Goal: Answer question/provide support: Share knowledge or assist other users

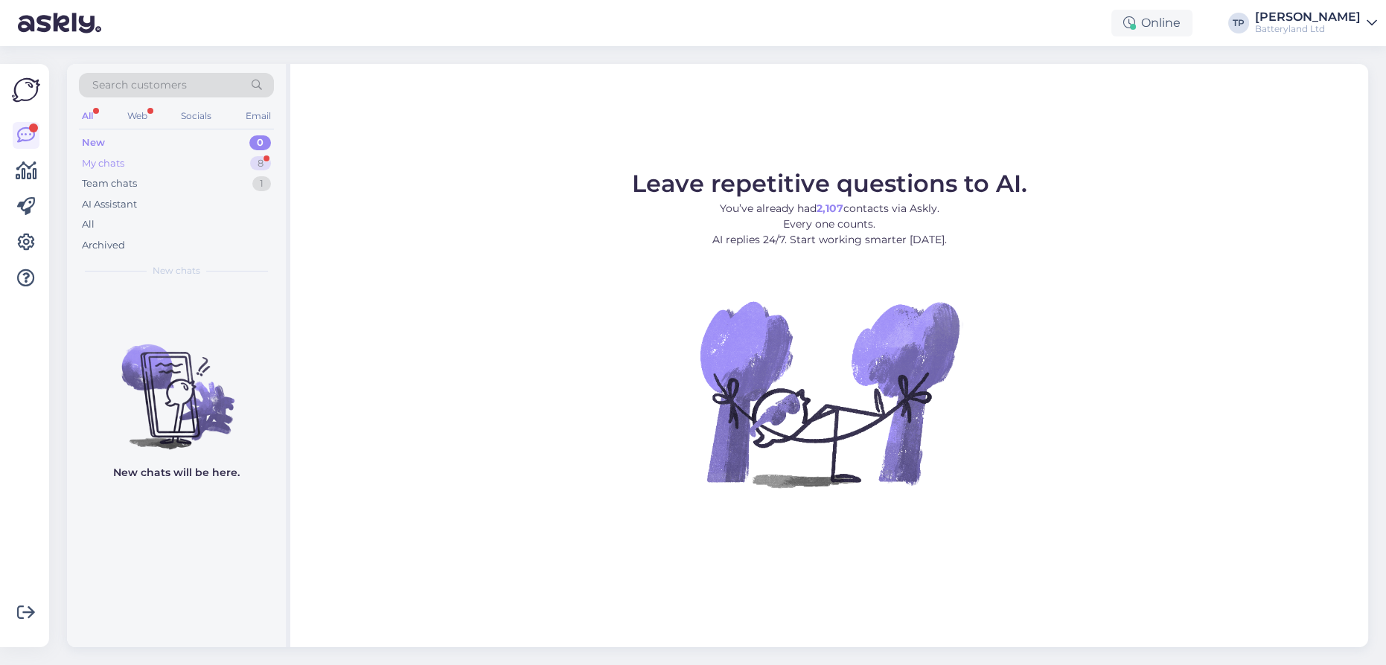
click at [217, 155] on div "My chats 8" at bounding box center [176, 163] width 195 height 21
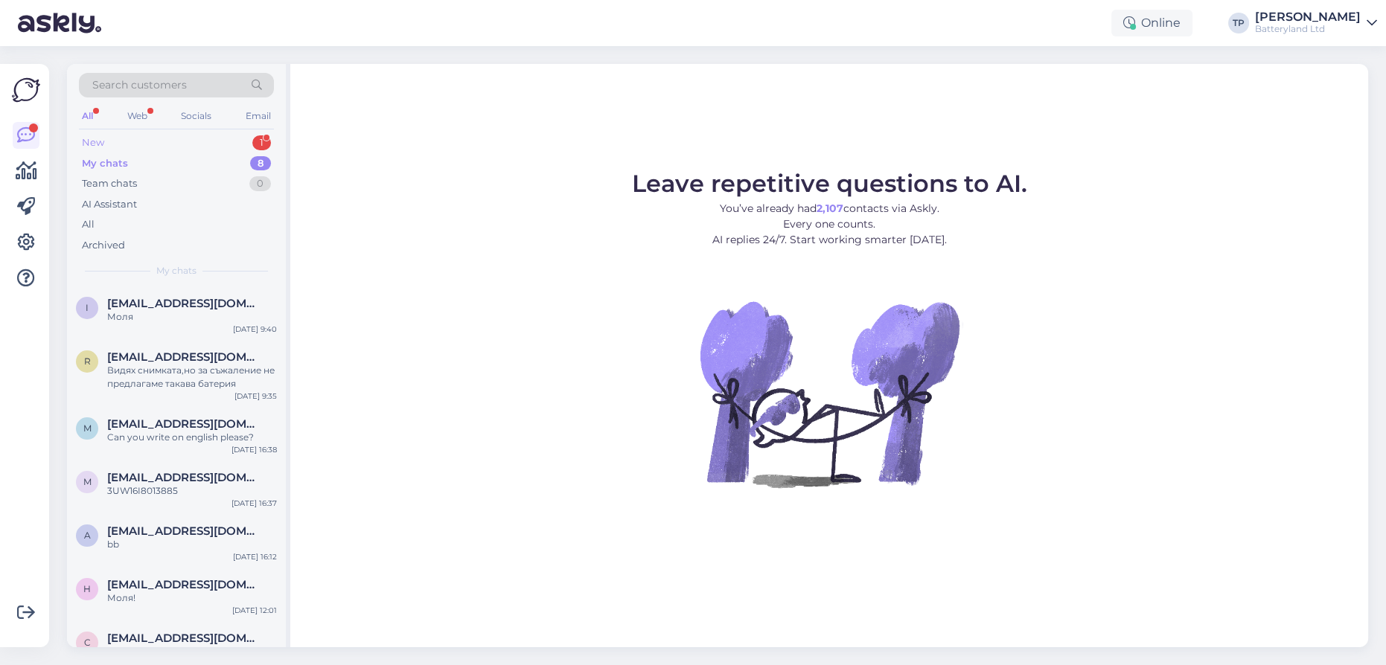
click at [236, 134] on div "New 1" at bounding box center [176, 142] width 195 height 21
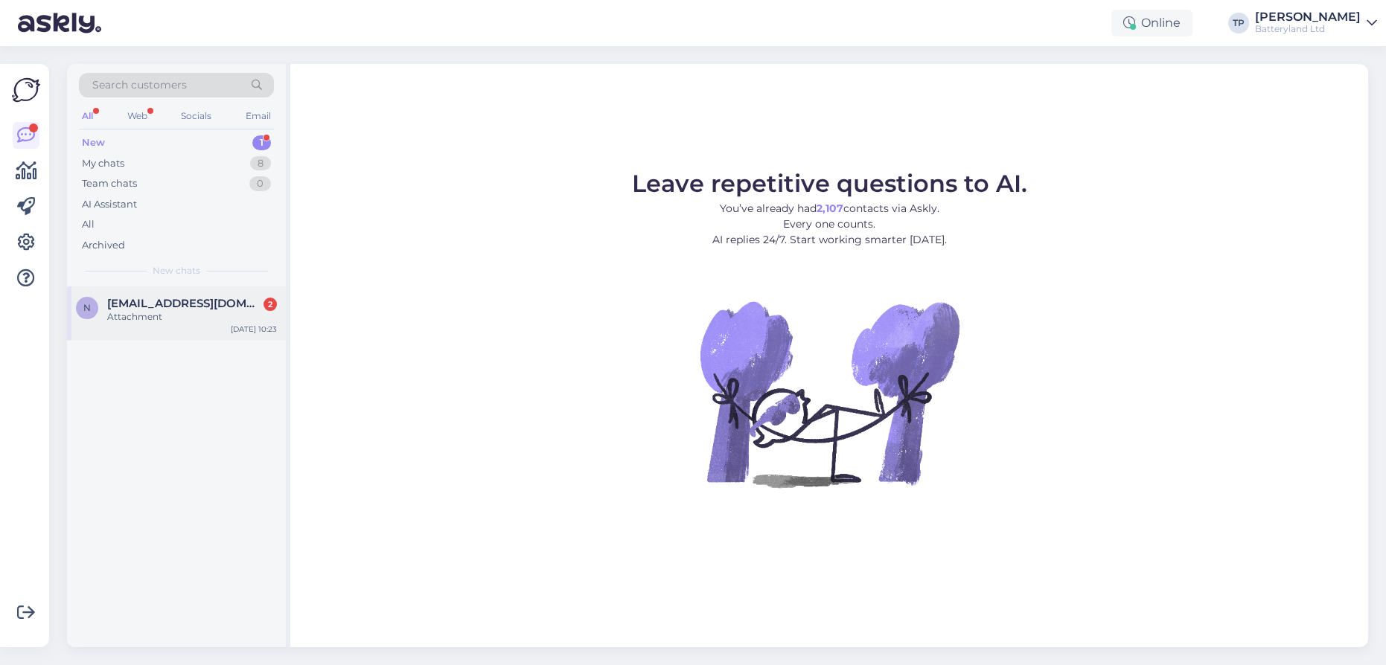
drag, startPoint x: 234, startPoint y: 293, endPoint x: 248, endPoint y: 304, distance: 17.6
click at [237, 297] on div "n [EMAIL_ADDRESS][DOMAIN_NAME] 2 Attachment [DATE] 10:23" at bounding box center [176, 313] width 219 height 54
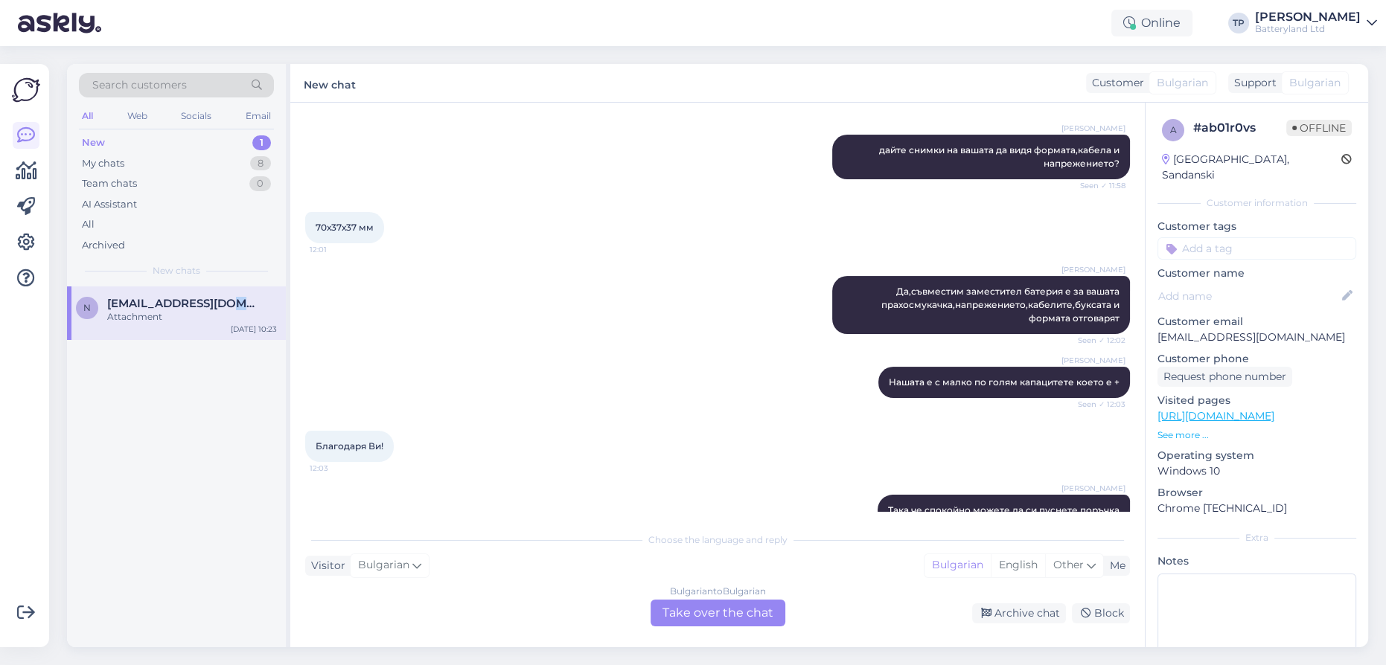
scroll to position [639, 0]
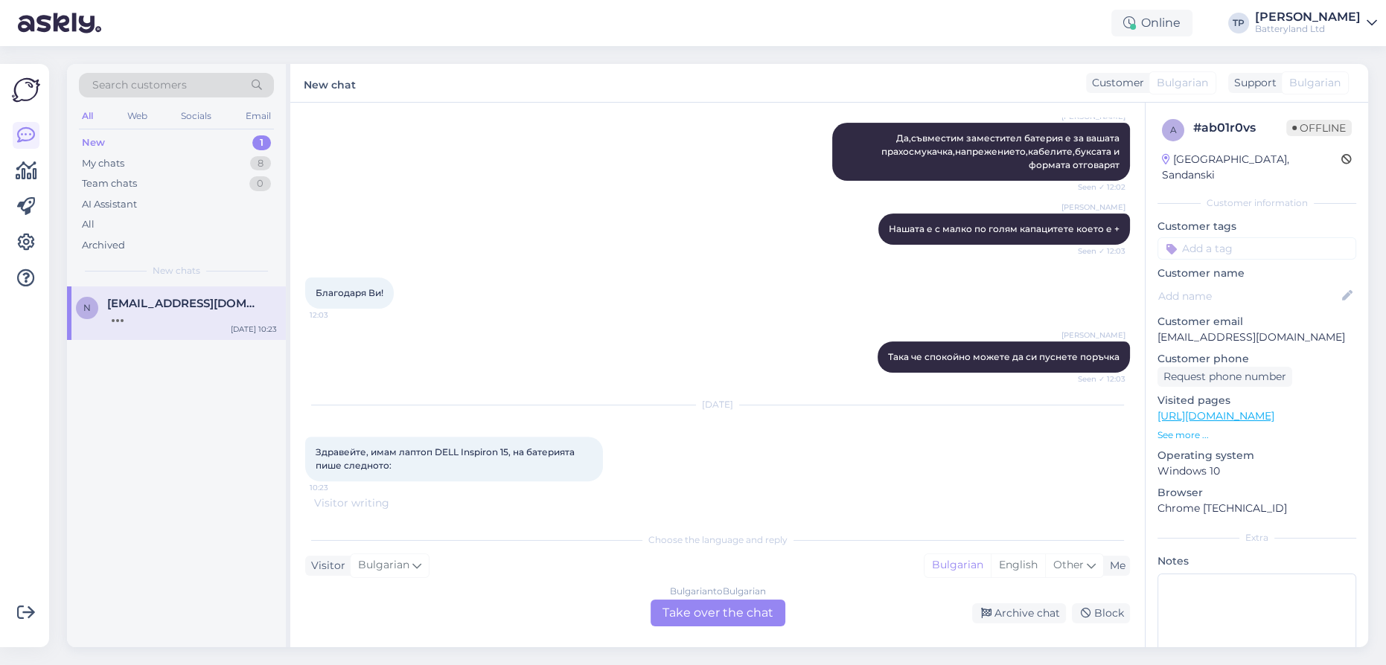
click at [691, 608] on div "Bulgarian to Bulgarian Take over the chat" at bounding box center [717, 613] width 135 height 27
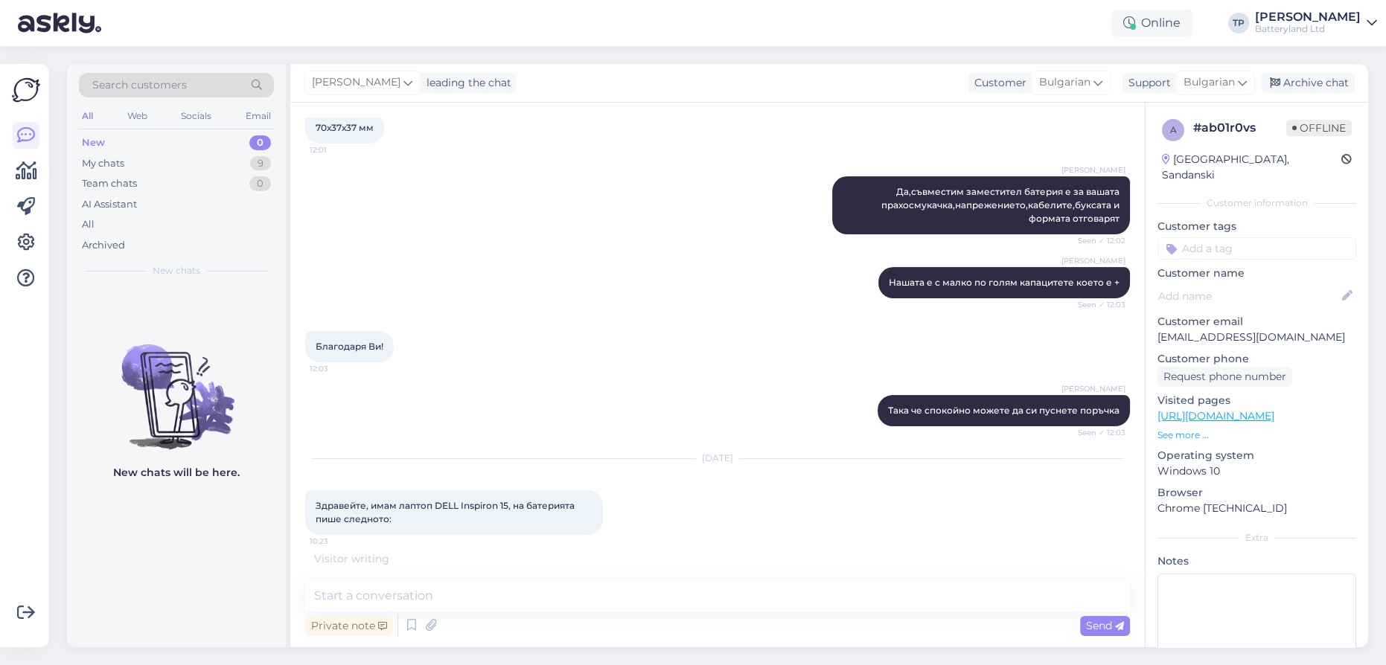
scroll to position [647, 0]
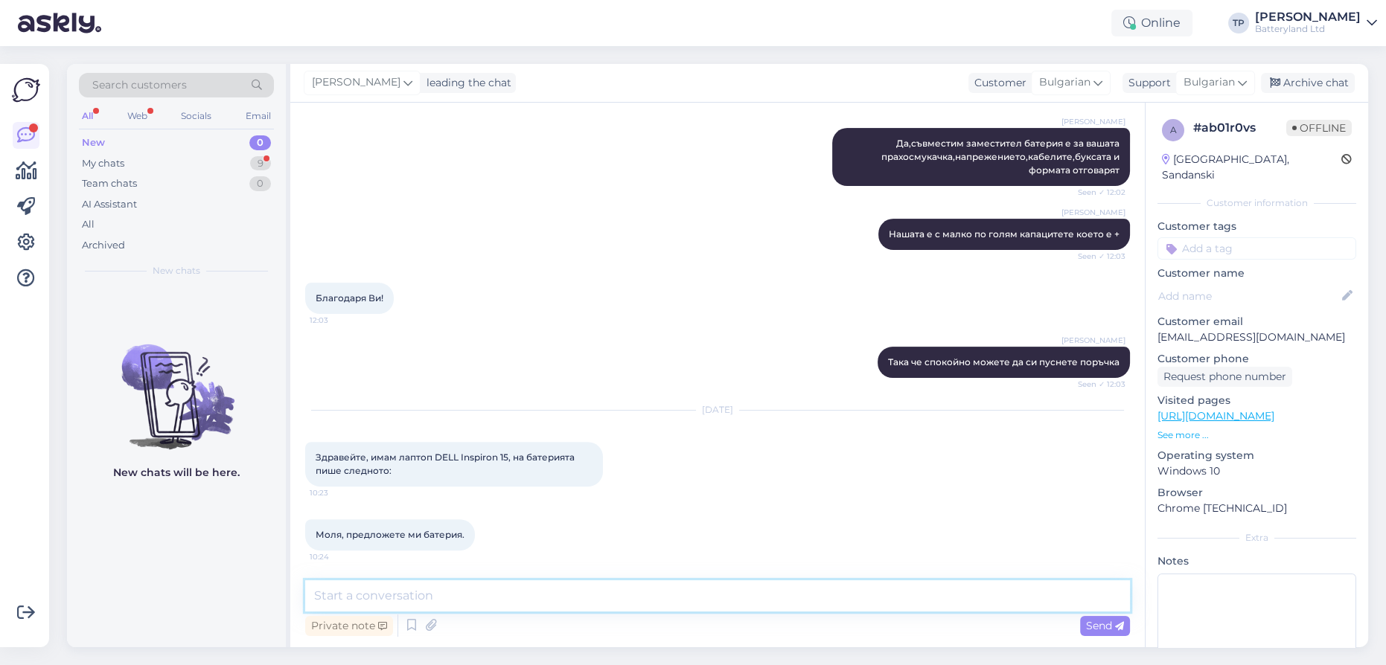
click at [400, 592] on textarea at bounding box center [717, 595] width 824 height 31
type textarea "N"
type textarea "Най-добре снимка на батерията да ни изпратите тук, много модлеи са от серията 15"
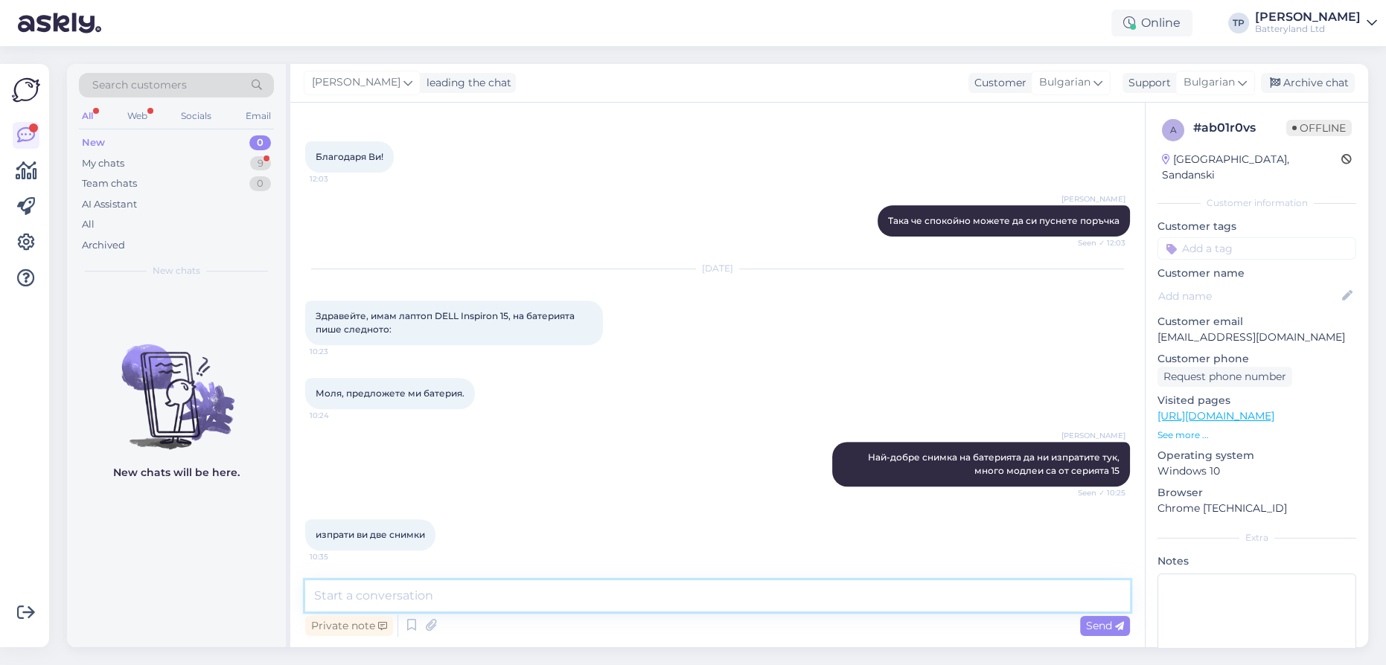
scroll to position [976, 0]
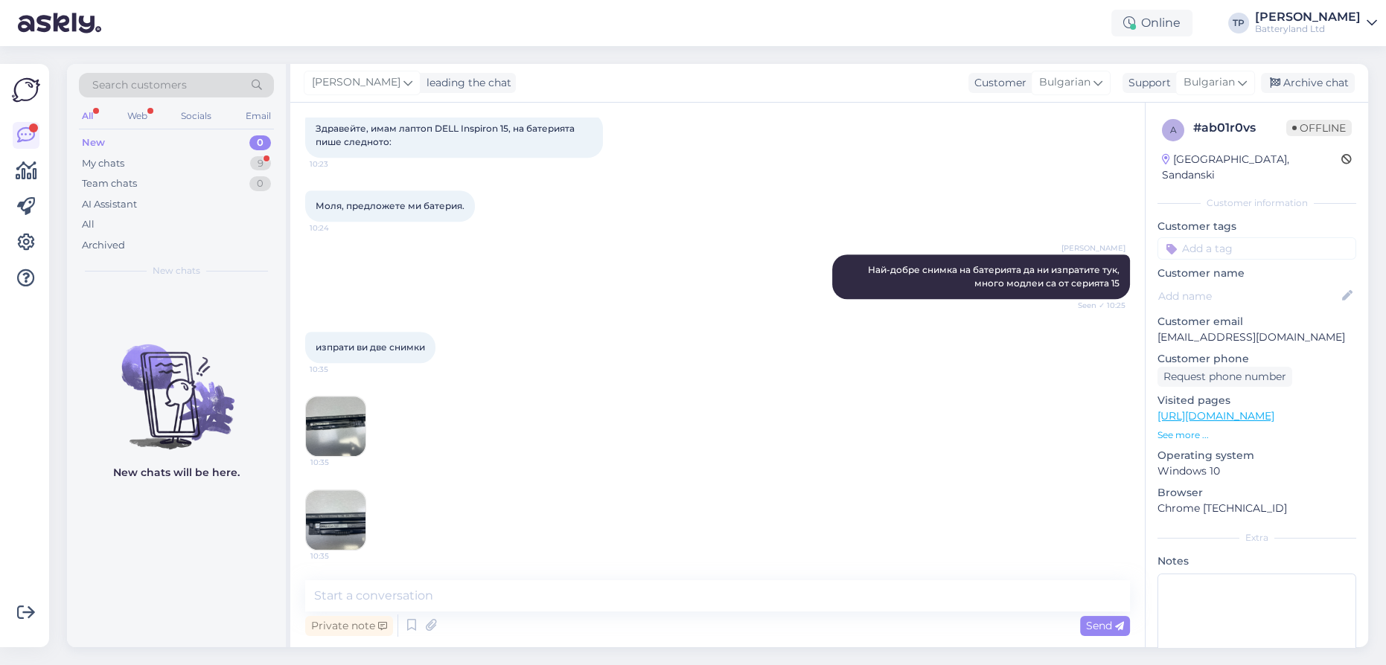
click at [336, 430] on img at bounding box center [336, 427] width 60 height 60
click at [345, 428] on img at bounding box center [336, 427] width 60 height 60
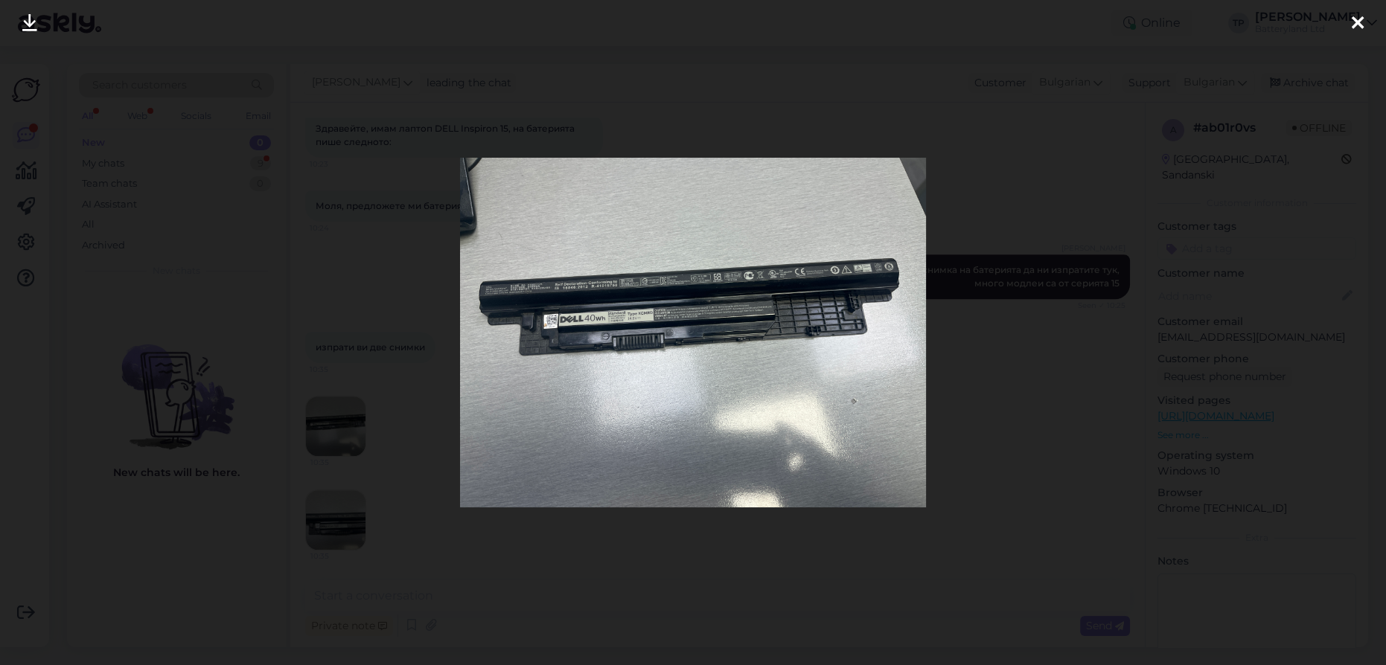
click at [547, 289] on img at bounding box center [693, 332] width 466 height 349
drag, startPoint x: 1354, startPoint y: 22, endPoint x: 928, endPoint y: 397, distance: 567.8
click at [1344, 28] on div at bounding box center [1357, 23] width 30 height 47
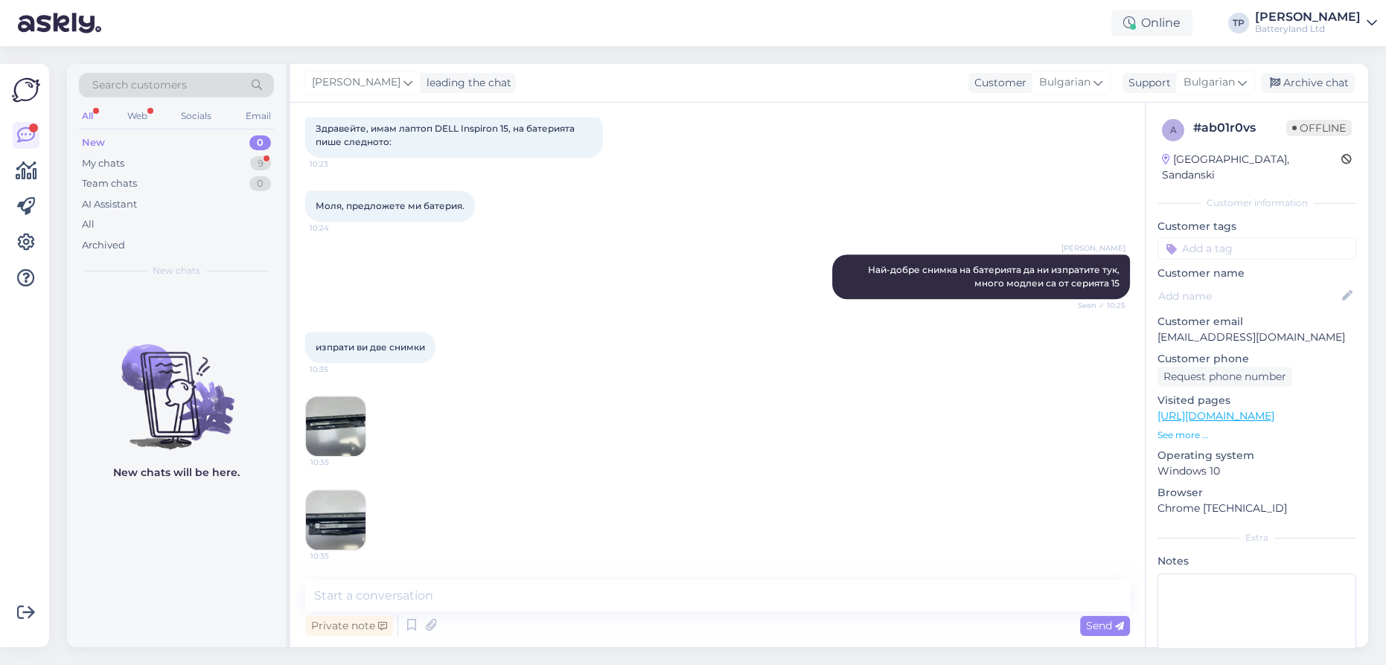
click at [327, 520] on img at bounding box center [336, 520] width 60 height 60
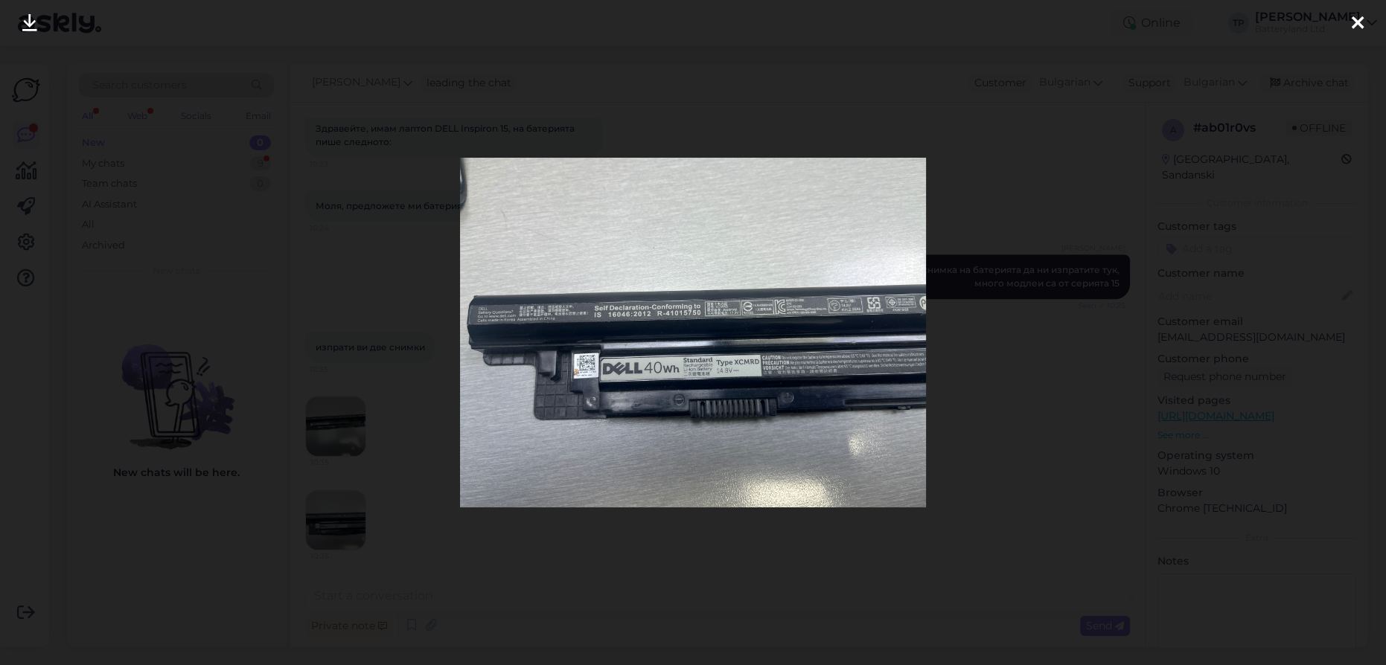
click at [25, 19] on icon at bounding box center [29, 23] width 15 height 19
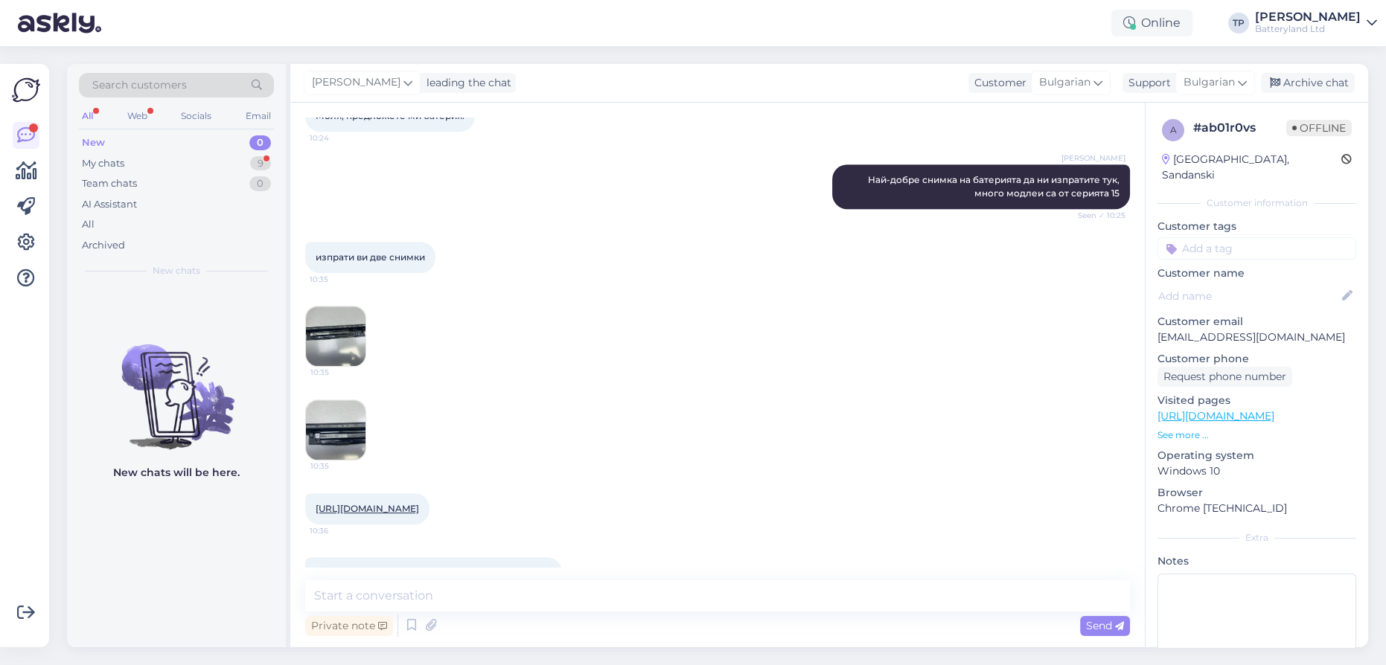
scroll to position [1117, 0]
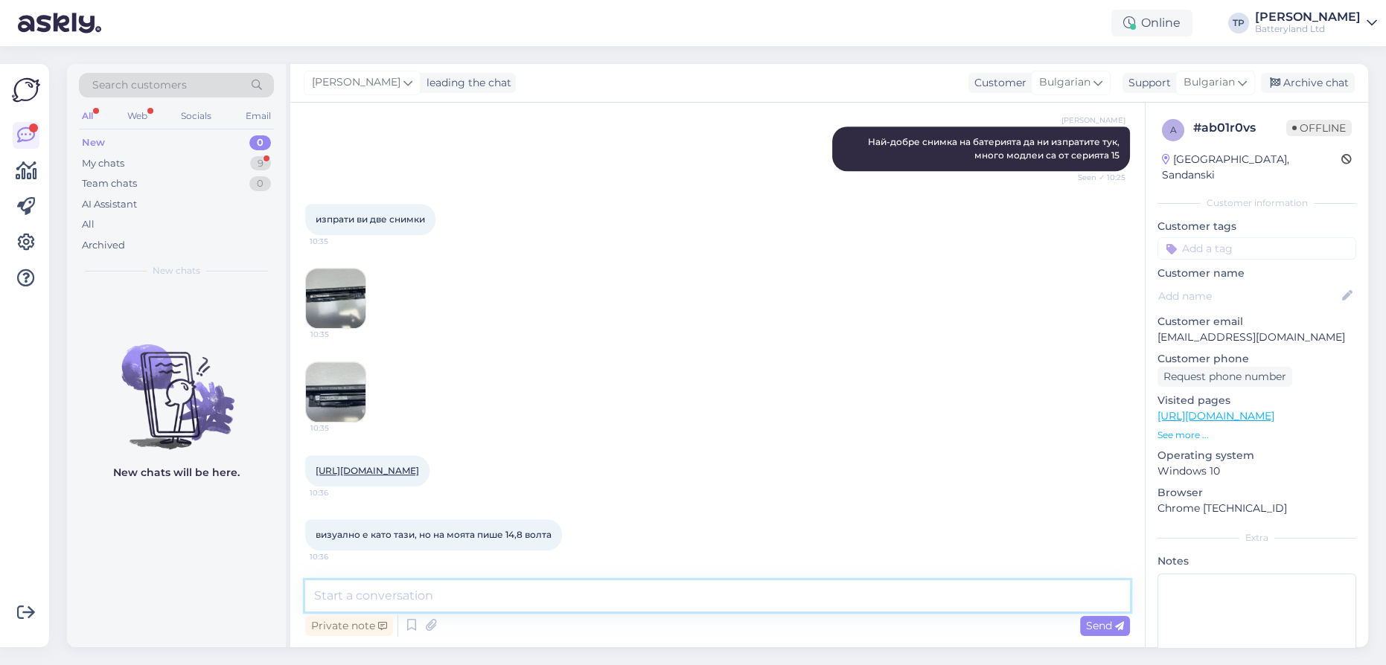
click at [437, 597] on textarea at bounding box center [717, 595] width 824 height 31
paste textarea "[URL][DOMAIN_NAME]"
type textarea "[URL][DOMAIN_NAME]"
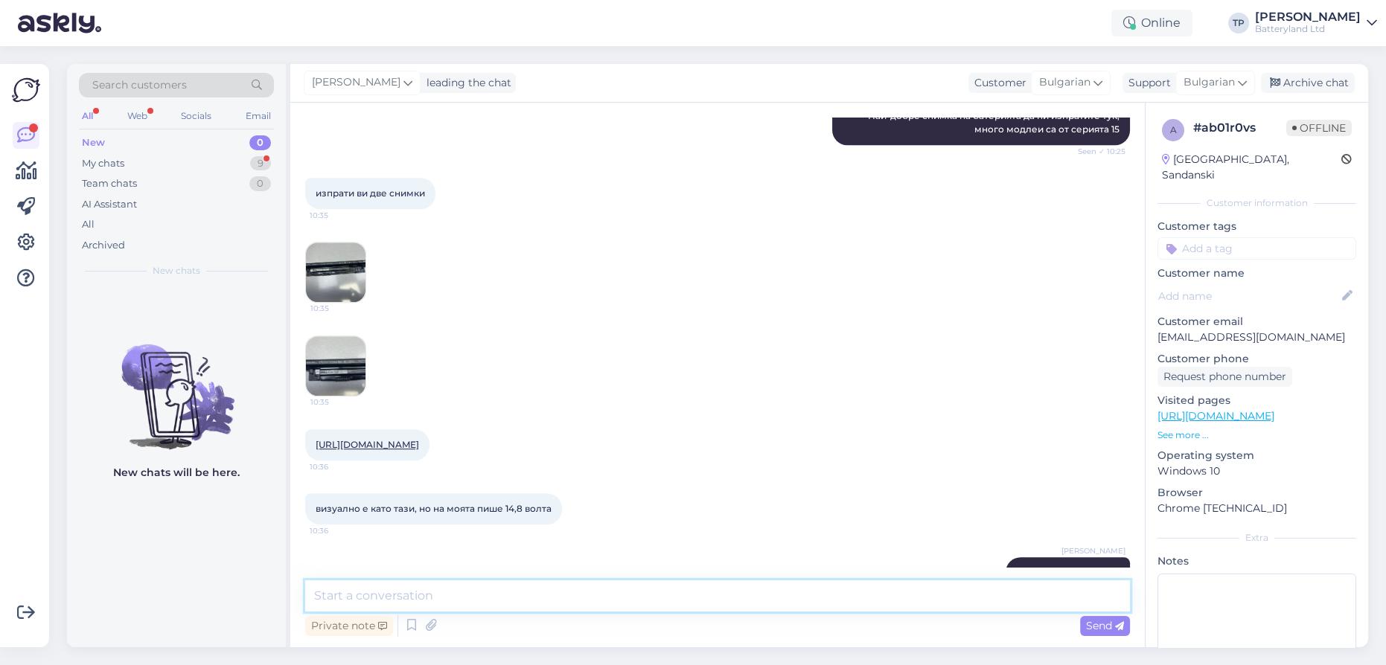
scroll to position [1194, 0]
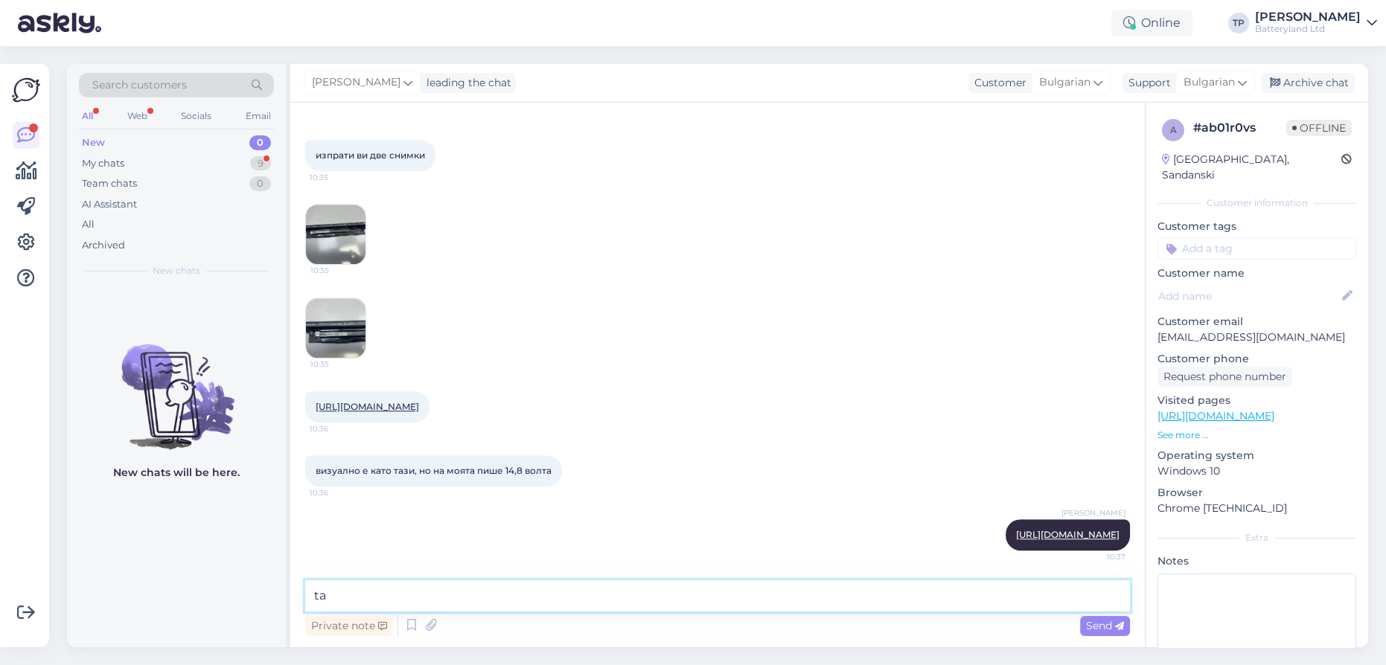
type textarea "t"
type textarea "тази която аз пращам е с правилното напрежение"
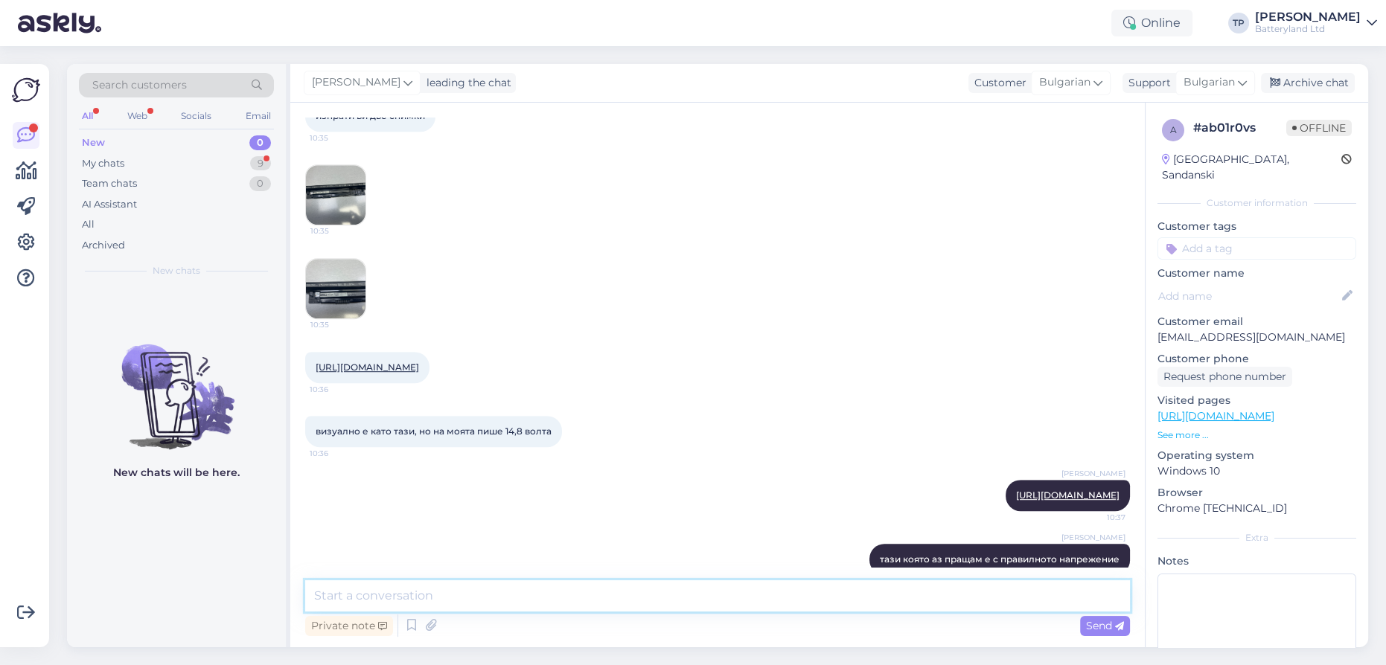
scroll to position [1258, 0]
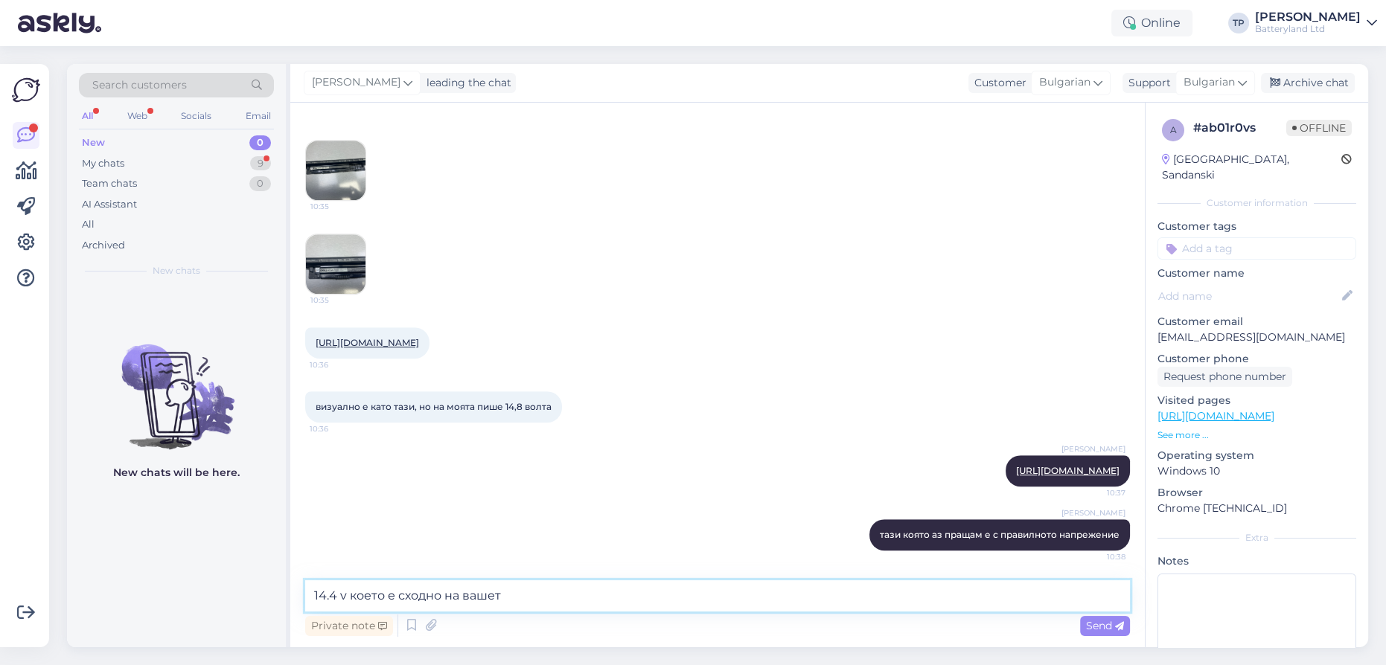
type textarea "14.4 v което е сходно на вашето"
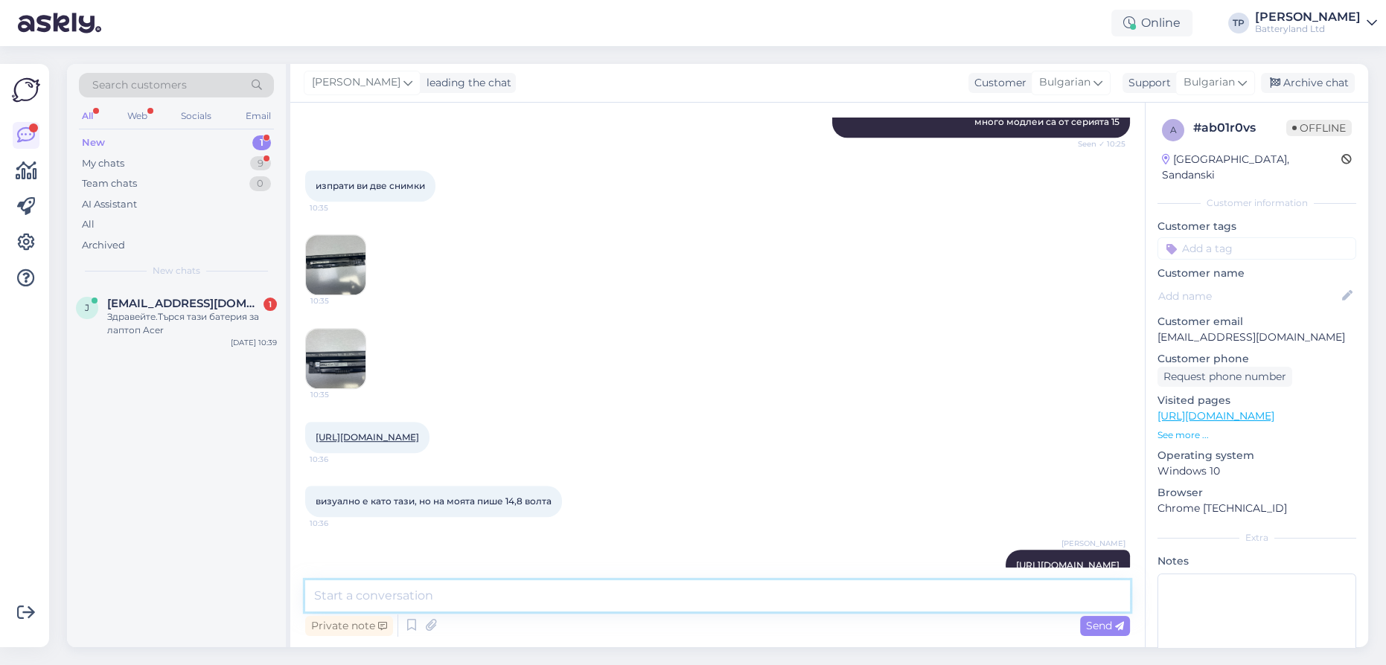
scroll to position [1051, 0]
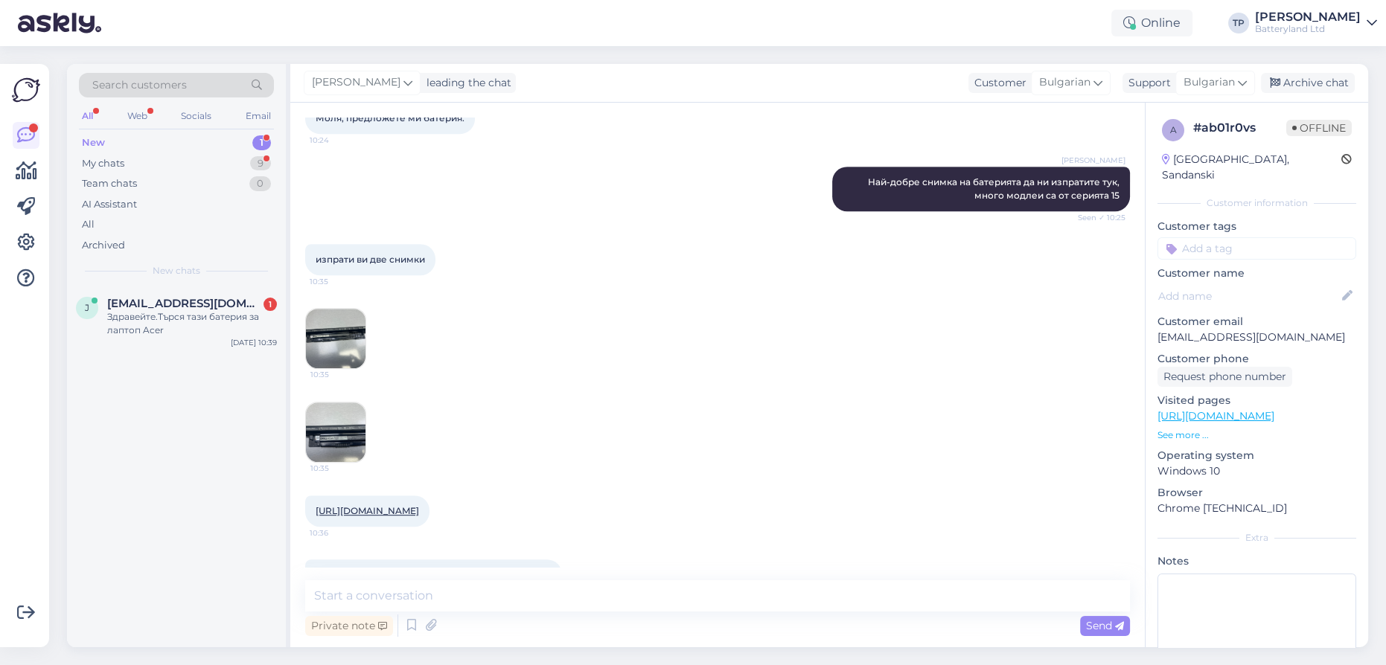
click at [330, 357] on img at bounding box center [336, 339] width 60 height 60
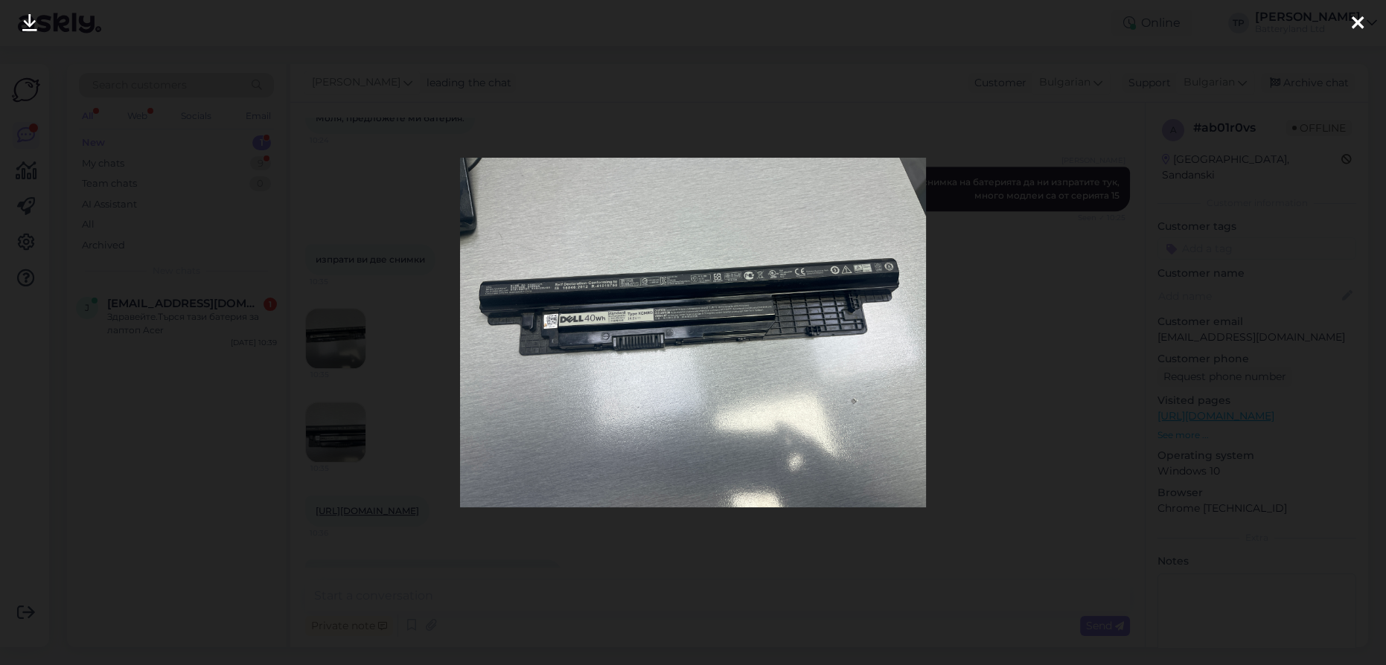
drag, startPoint x: 1357, startPoint y: 20, endPoint x: 1334, endPoint y: 28, distance: 23.5
click at [1357, 20] on icon at bounding box center [1357, 23] width 12 height 19
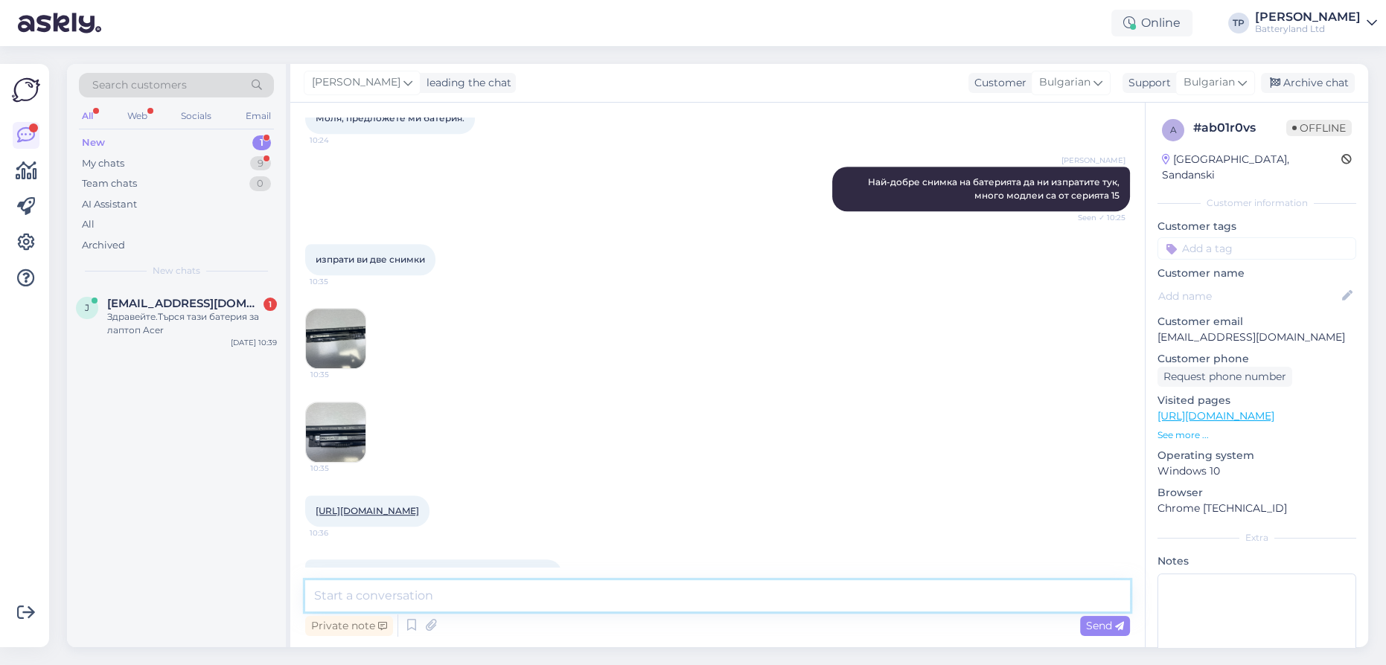
click at [498, 603] on textarea at bounding box center [717, 595] width 824 height 31
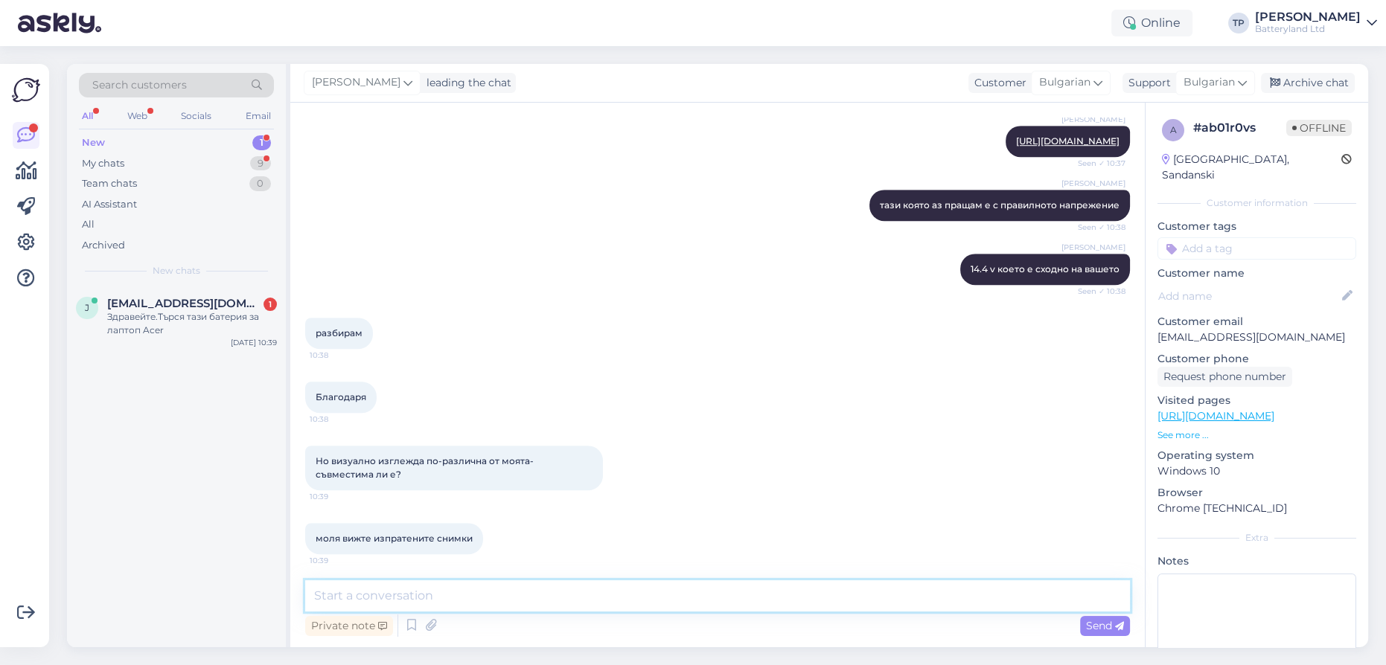
scroll to position [1591, 0]
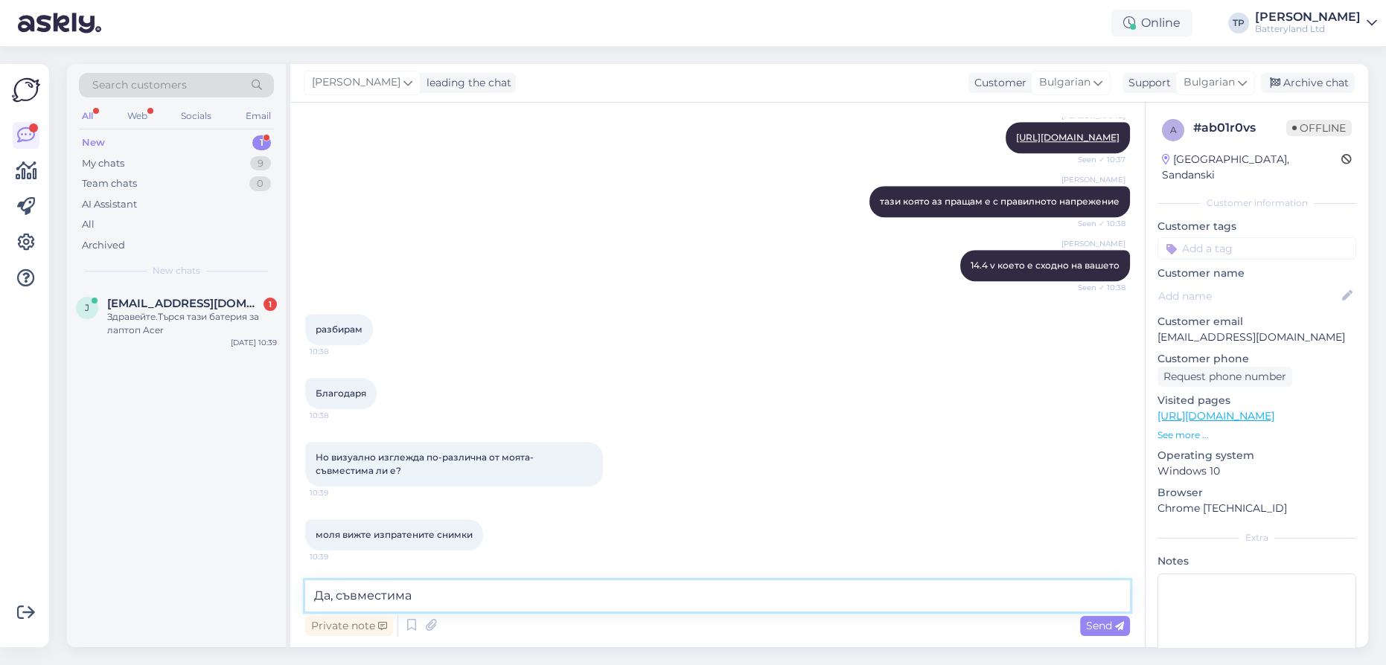
type textarea "Да, съвместима е"
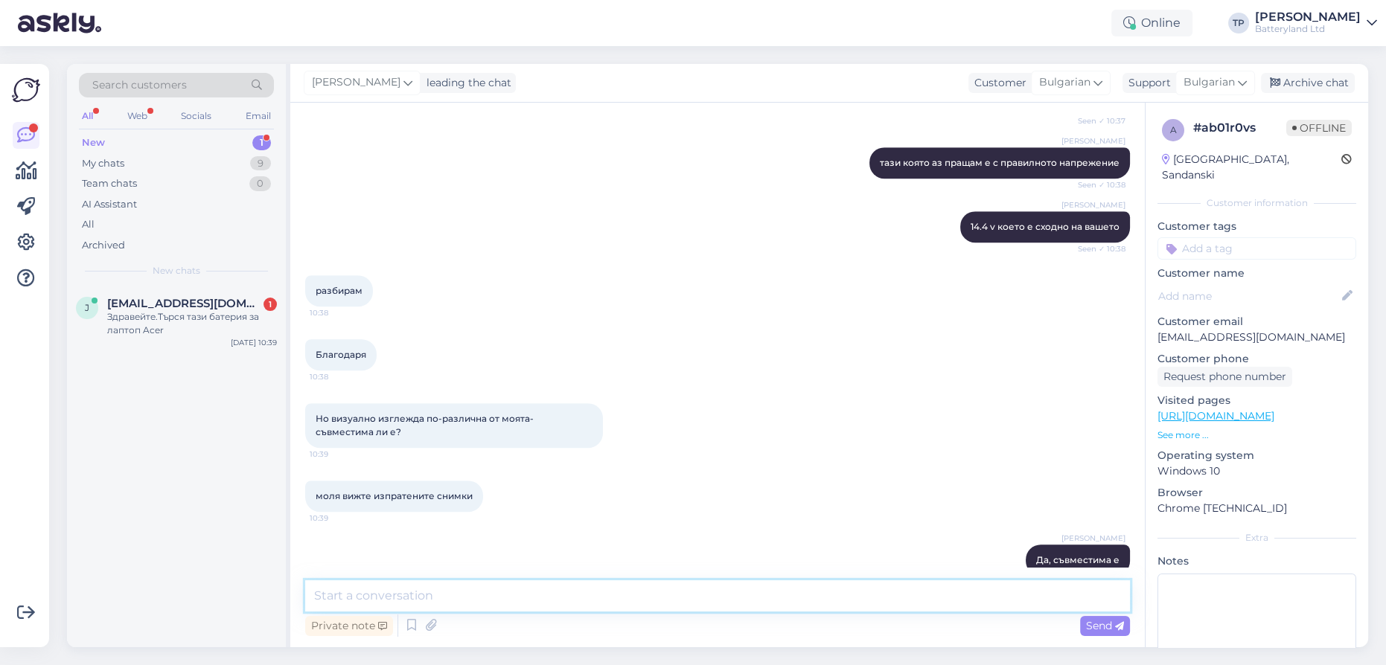
scroll to position [1656, 0]
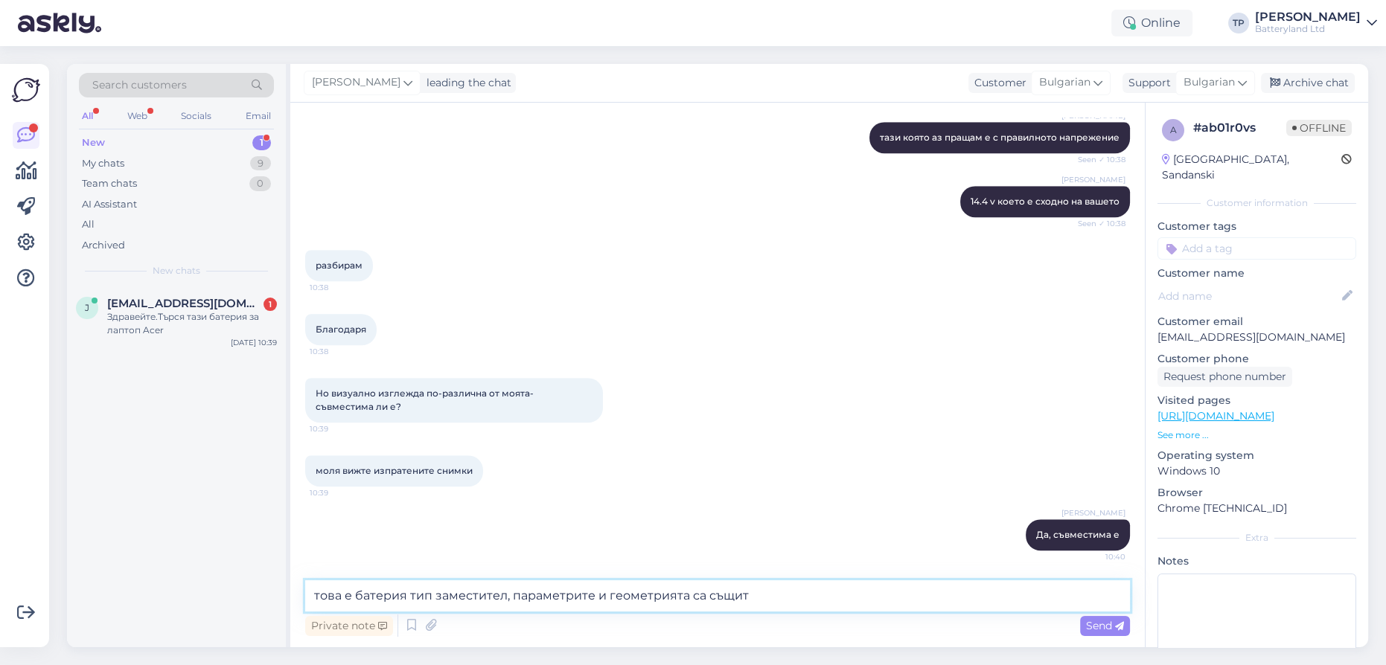
type textarea "това е батерия тип заместител, параметрите и геометрията са същите"
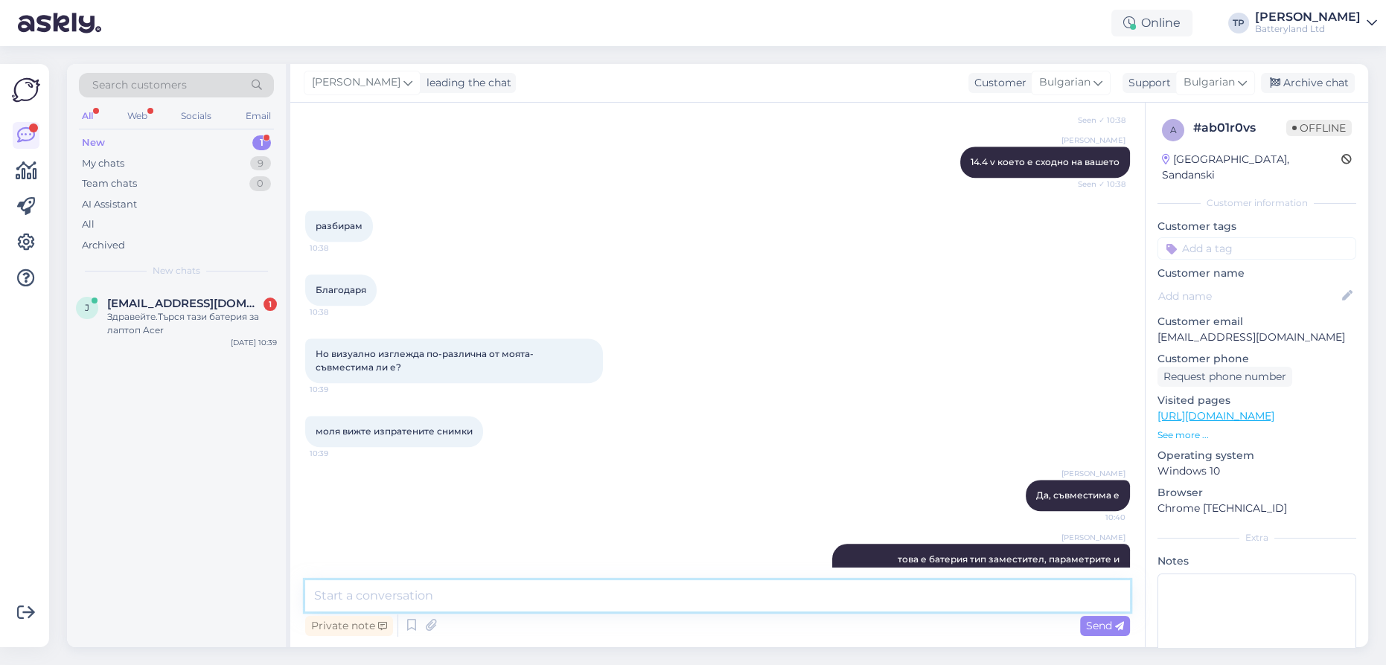
scroll to position [1733, 0]
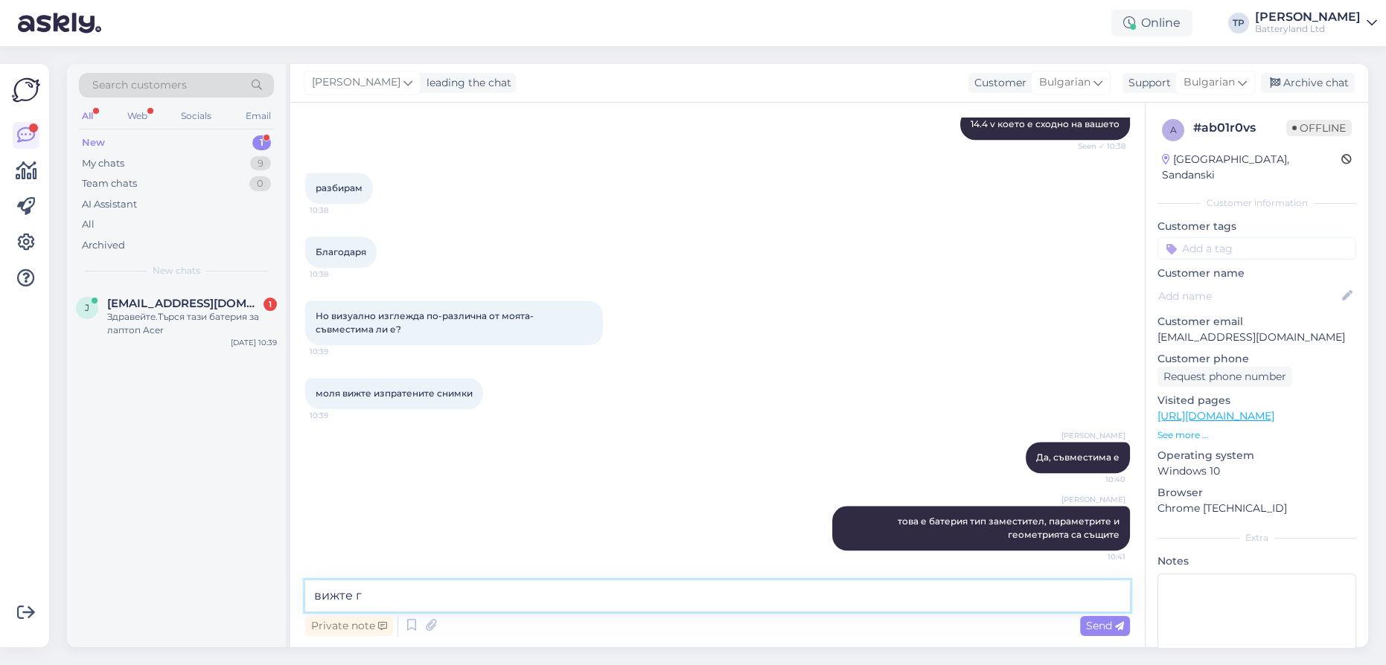
type textarea "вижте ги"
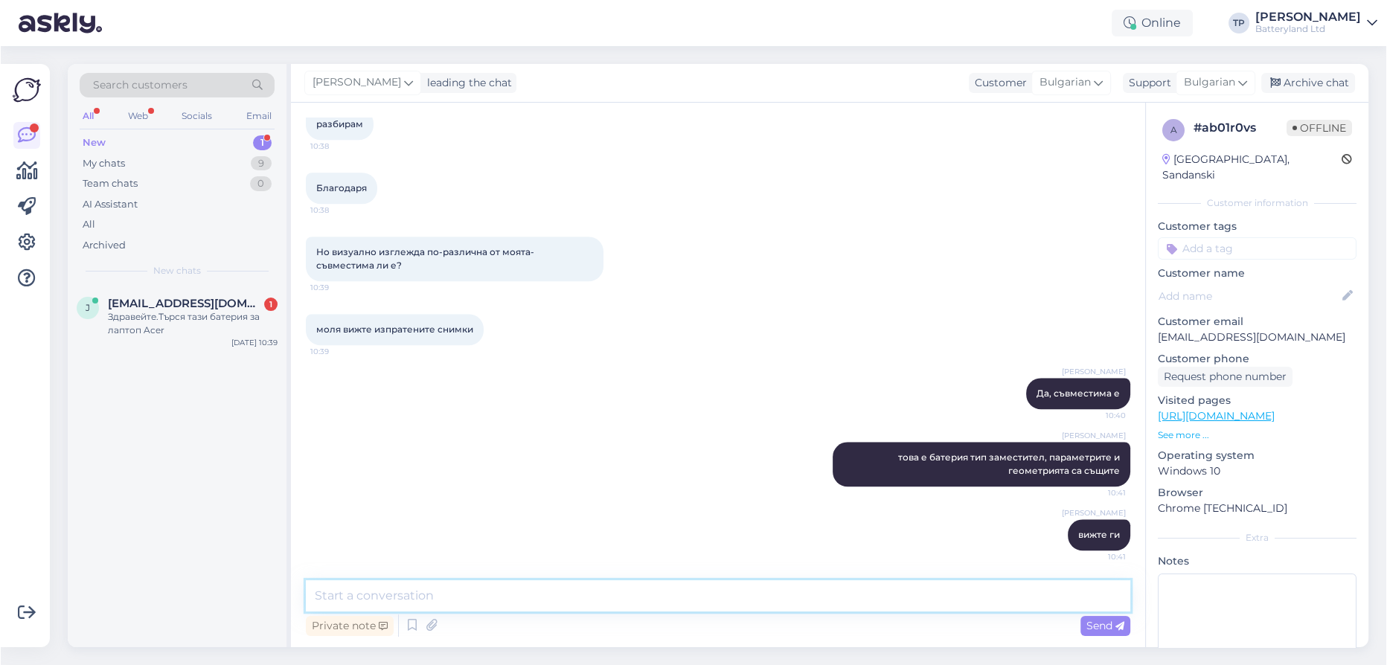
scroll to position [1796, 0]
click at [236, 305] on span "[EMAIL_ADDRESS][DOMAIN_NAME]" at bounding box center [184, 303] width 155 height 13
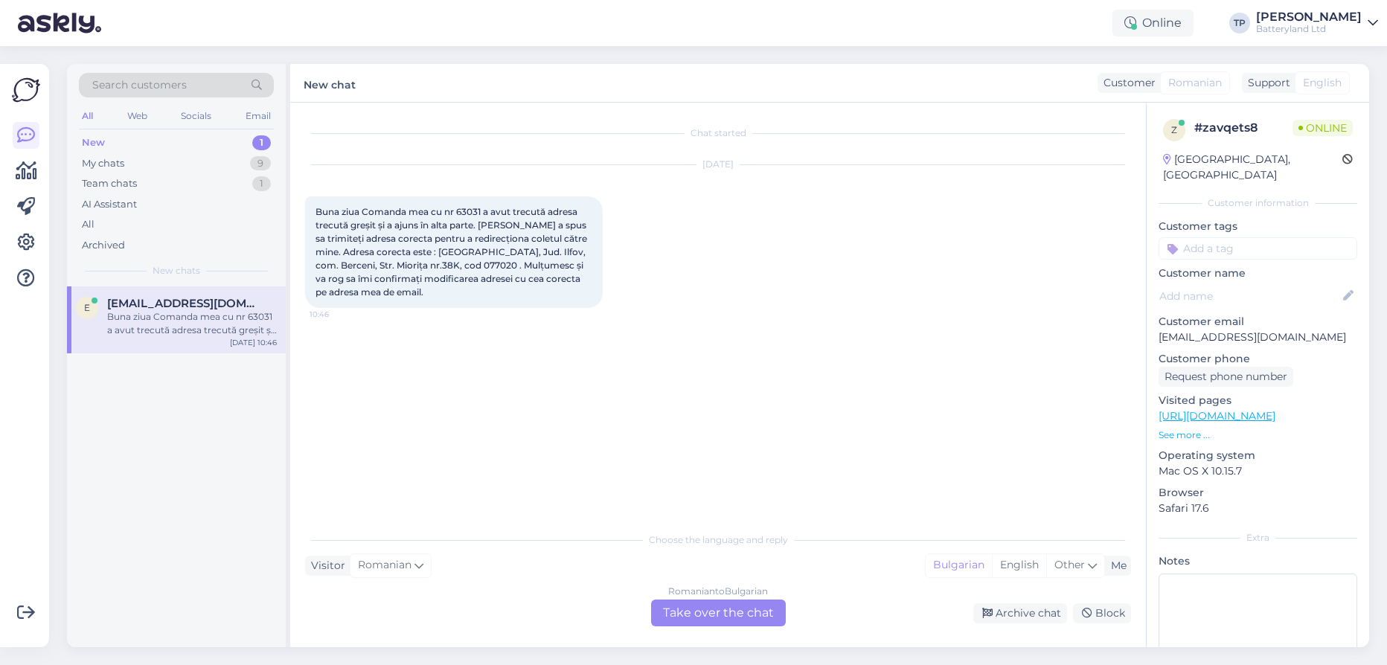
click at [702, 612] on div "Romanian to Bulgarian Take over the chat" at bounding box center [718, 613] width 135 height 27
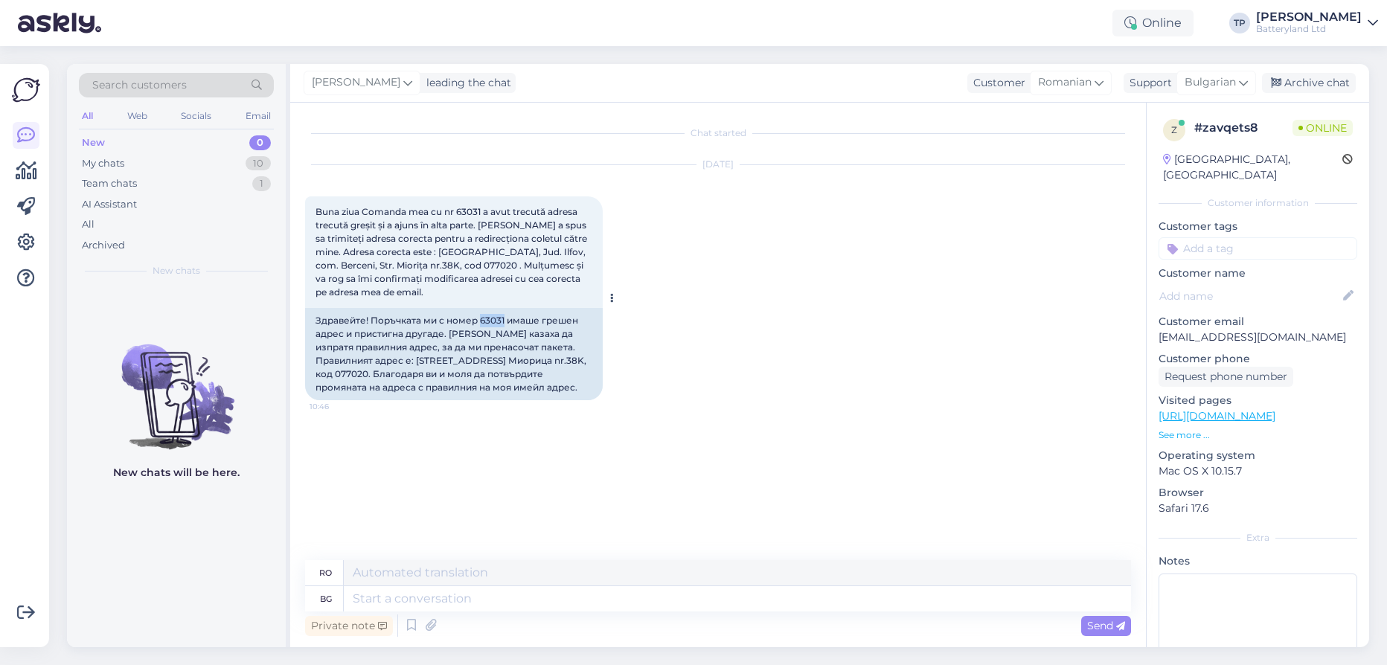
drag, startPoint x: 480, startPoint y: 318, endPoint x: 502, endPoint y: 318, distance: 22.3
click at [502, 318] on div "Здравейте! Поръчката ми с номер 63031 имаше грешен адрес и пристигна другаде. […" at bounding box center [454, 354] width 298 height 92
copy div "63031"
click at [385, 524] on div "Chat started [DATE] Buna ziua Comanda mea cu nr 63031 a avut trecută adresa tre…" at bounding box center [724, 332] width 839 height 429
drag, startPoint x: 316, startPoint y: 317, endPoint x: 426, endPoint y: 394, distance: 134.6
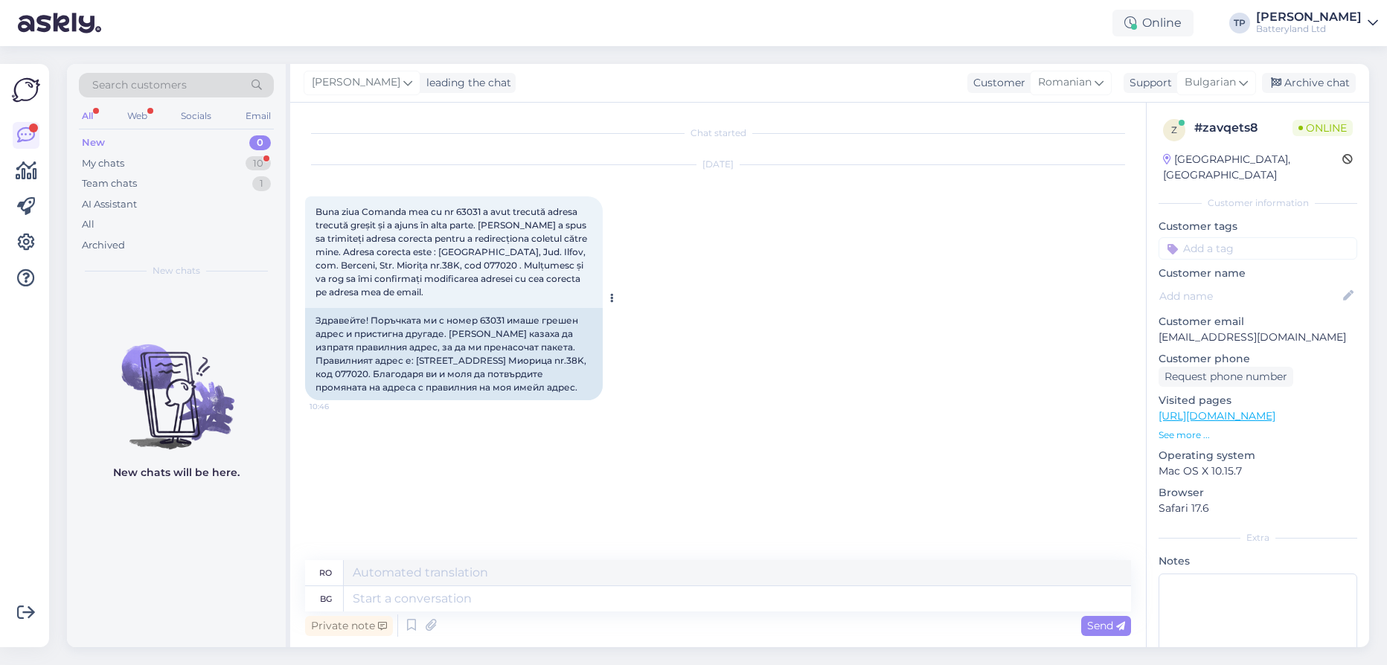
click at [426, 394] on div "Здравейте! Поръчката ми с номер 63031 имаше грешен адрес и пристигна другаде. […" at bounding box center [454, 354] width 298 height 92
copy div "Здравейте! Поръчката ми с номер 63031 имаше грешен адрес и пристигна другаде. […"
click at [313, 210] on div "Buna ziua Comanda mea cu nr 63031 a avut trecută adresa trecută greșit și a aju…" at bounding box center [454, 252] width 298 height 112
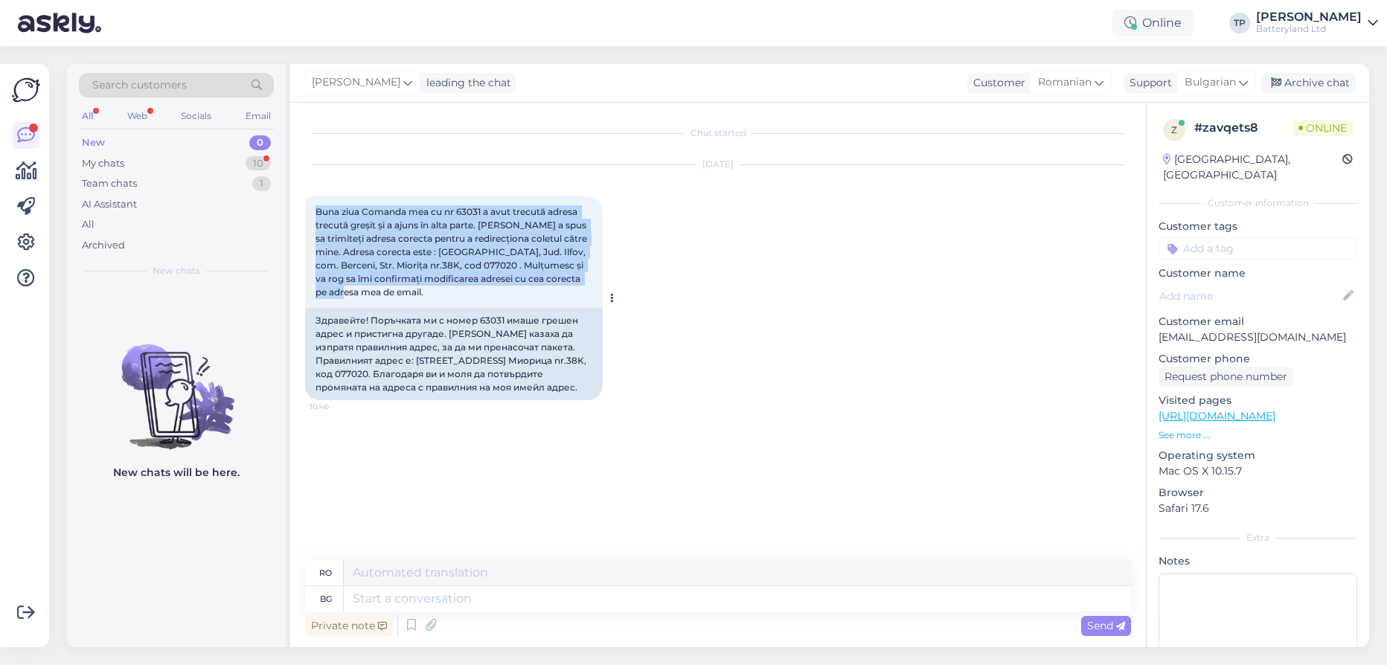
drag, startPoint x: 317, startPoint y: 208, endPoint x: 392, endPoint y: 290, distance: 111.7
click at [392, 290] on div "Buna ziua Comanda mea cu nr 63031 a avut trecută adresa trecută greșit și a aju…" at bounding box center [454, 252] width 298 height 112
copy span "Buna ziua Comanda mea cu nr 63031 a avut trecută adresa trecută greșit și a aju…"
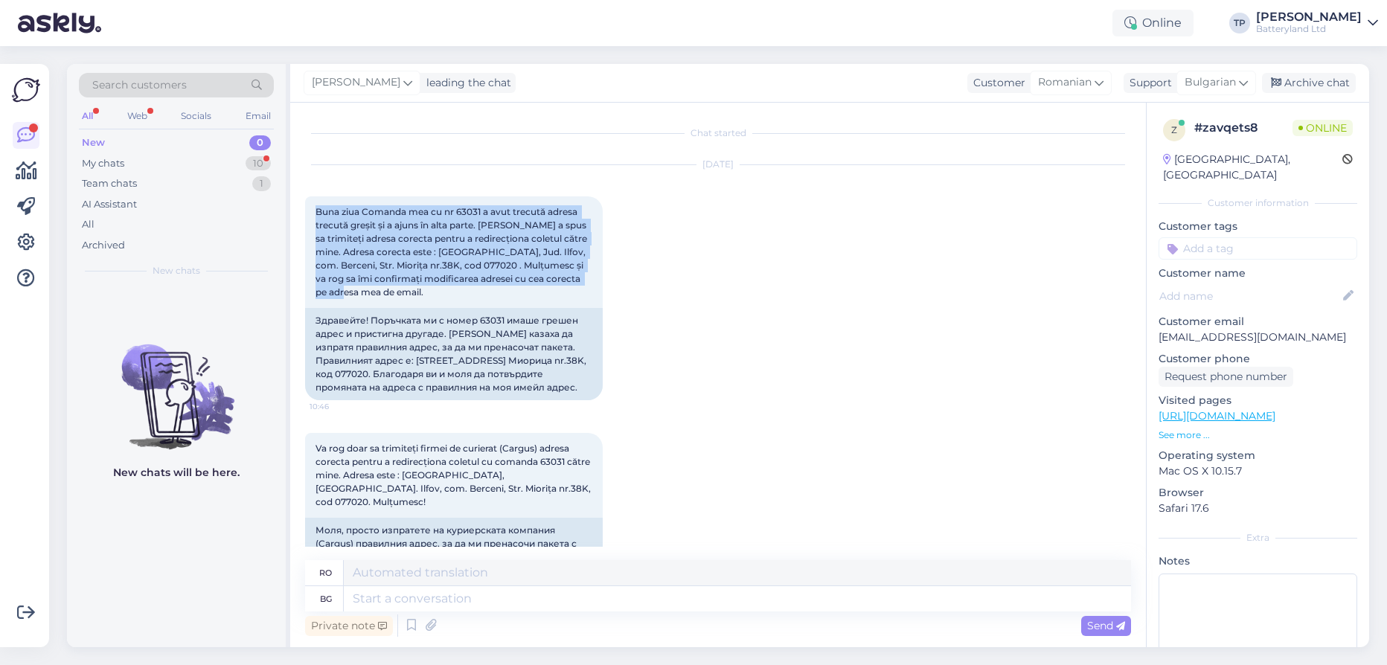
scroll to position [52, 0]
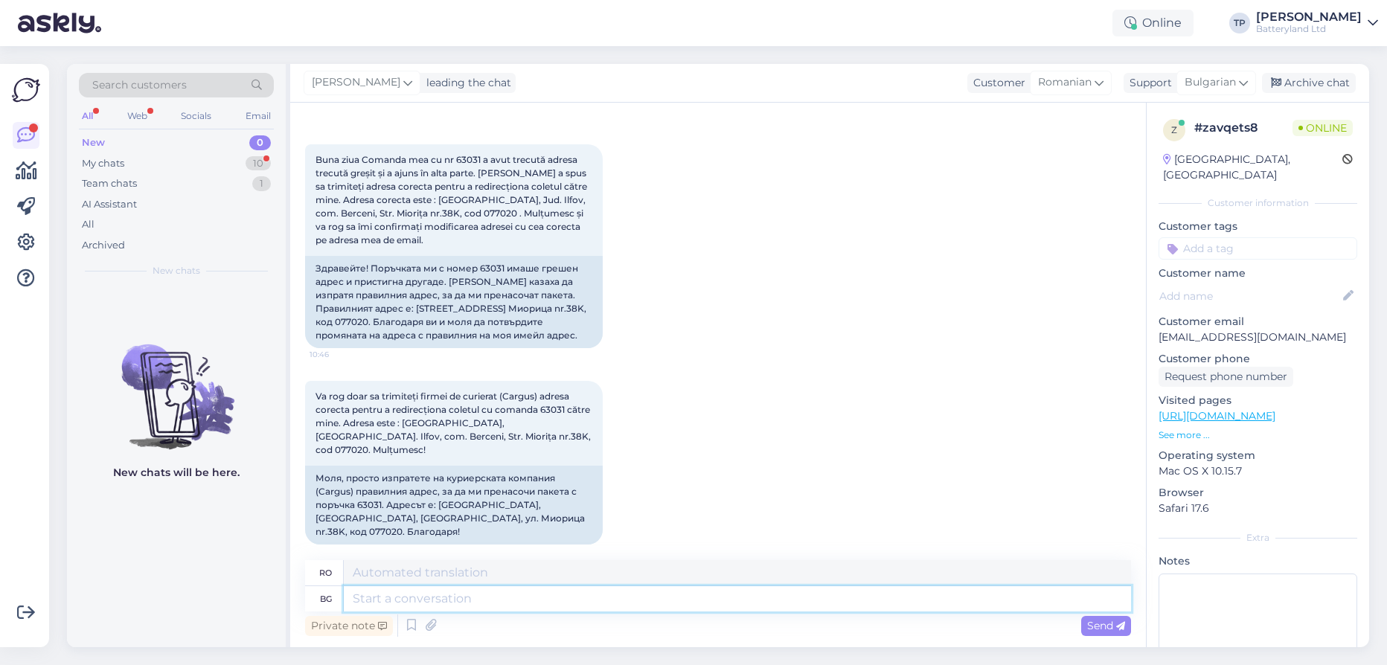
click at [446, 598] on textarea at bounding box center [737, 598] width 787 height 25
type textarea "Зд"
type textarea "H"
type textarea "Здравейте,"
type textarea "Buna ziua,"
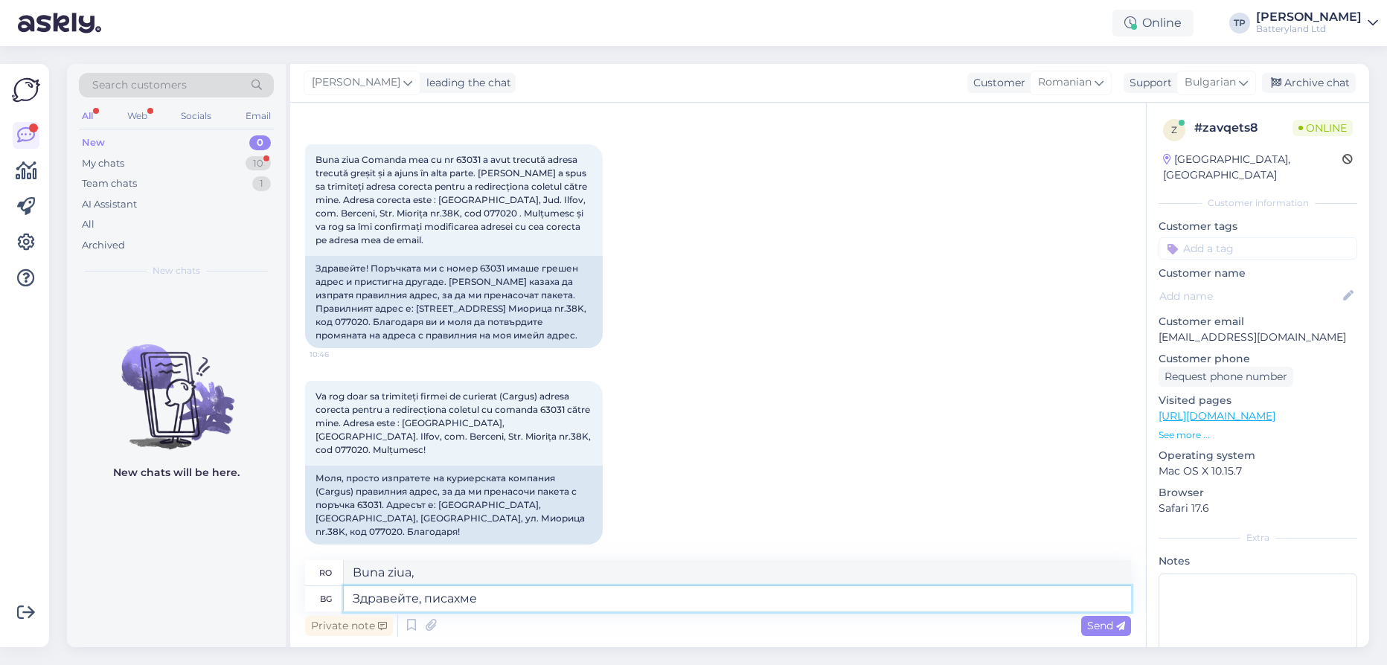
type textarea "Здравейте, писахме"
type textarea "Salut, am scris"
type textarea "Здравейте, писахме да дос"
type textarea "Bună ziua, am scris către"
type textarea "Здравейте, писахме да доставчика"
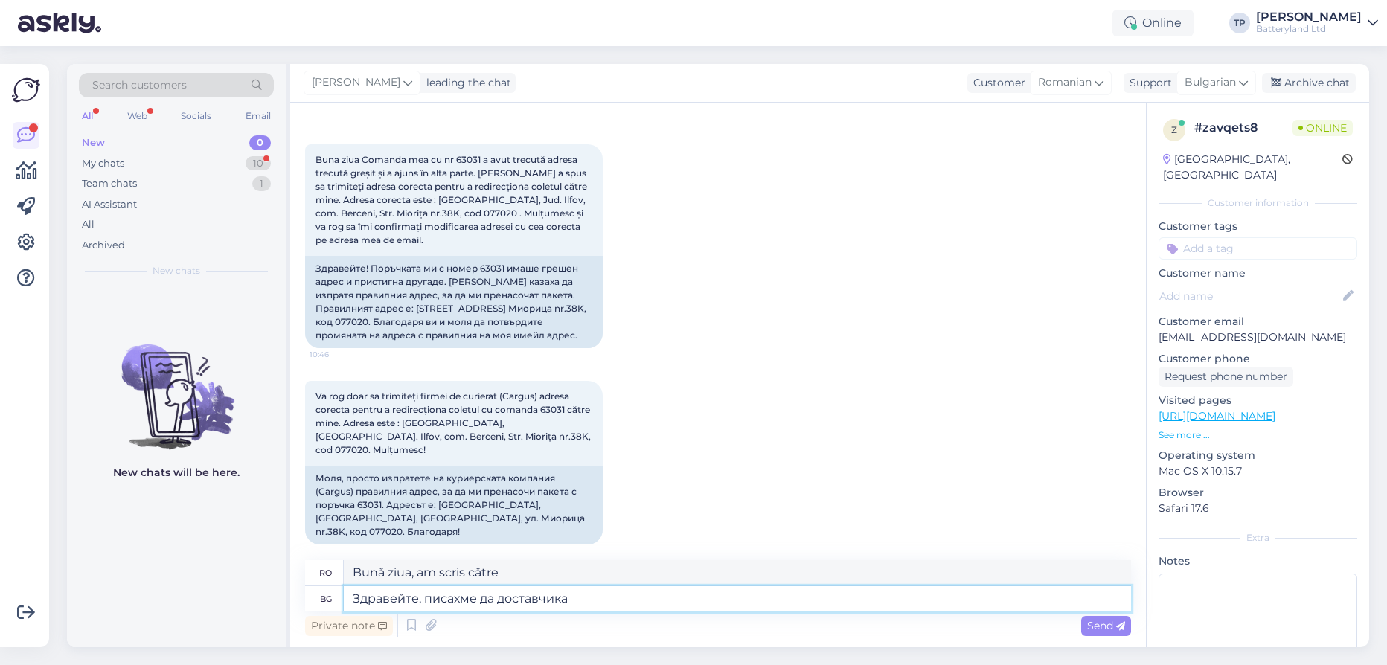
type textarea "Bună ziua, i-am scris furnizorului."
type textarea "Здравейте, писахме да доставчика [PERSON_NAME]"
type textarea "Bună ziua, am scris furnizorului de curierat"
type textarea "Здравейте, писахме да доставчика куриер корекцията с"
type textarea "Bună ziua, am scris furnizorului de curierat despre corecție."
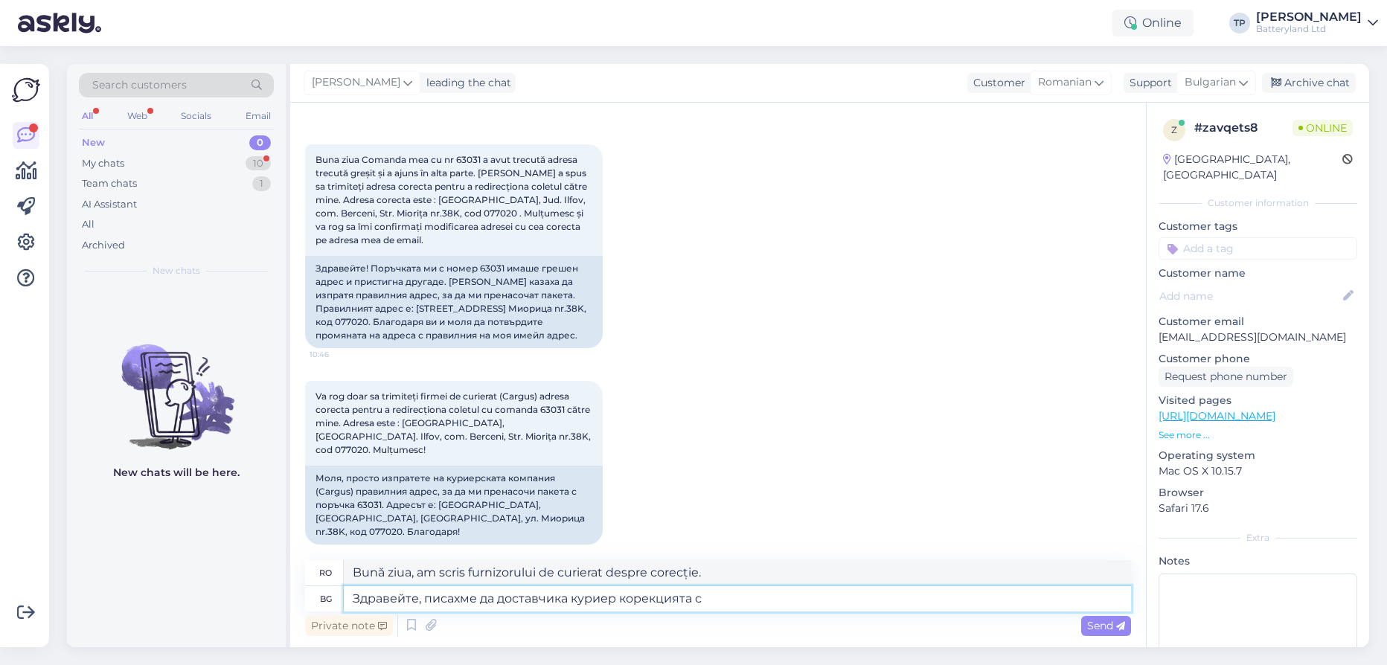
type textarea "Здравейте, писахме да доставчика куриер корекцията с п"
type textarea "Bună ziua, am scris furnizorului de curierat corecția cu"
type textarea "Здравейте, писахме да доставчика куриер корекцията с правилният"
type textarea "Bună ziua, am scris furnizorului de curierat corecția cu informațiile corecte."
type textarea "Здравейте, писахме да доставчика куриер корекцията с правилният адрес"
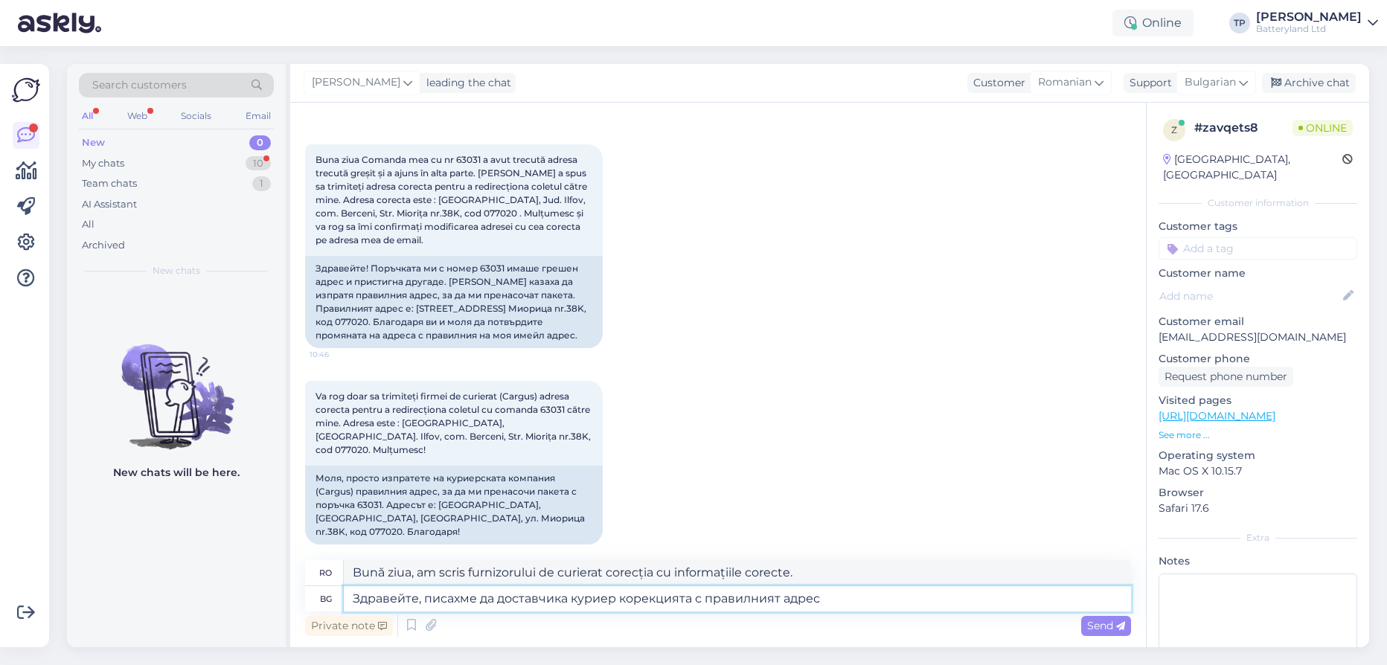
type textarea "Bună ziua, am scris furnizorului de curierat cu corecția și adresa corectă."
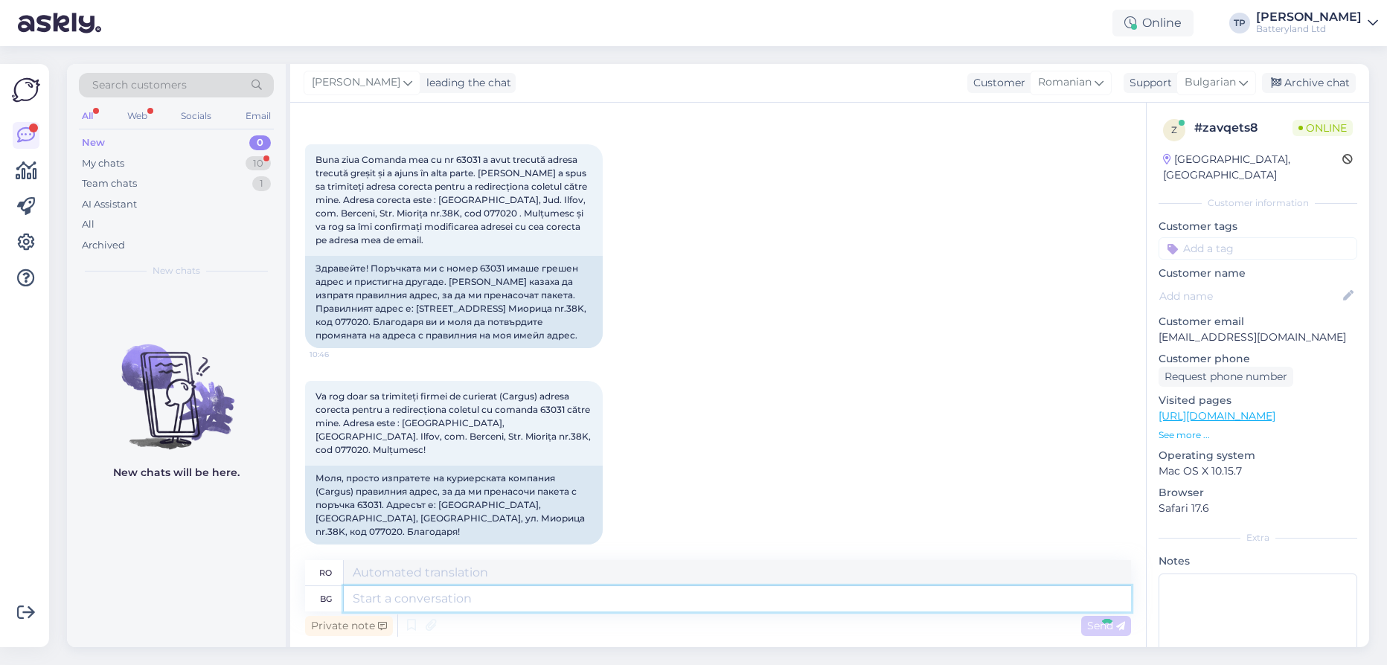
scroll to position [168, 0]
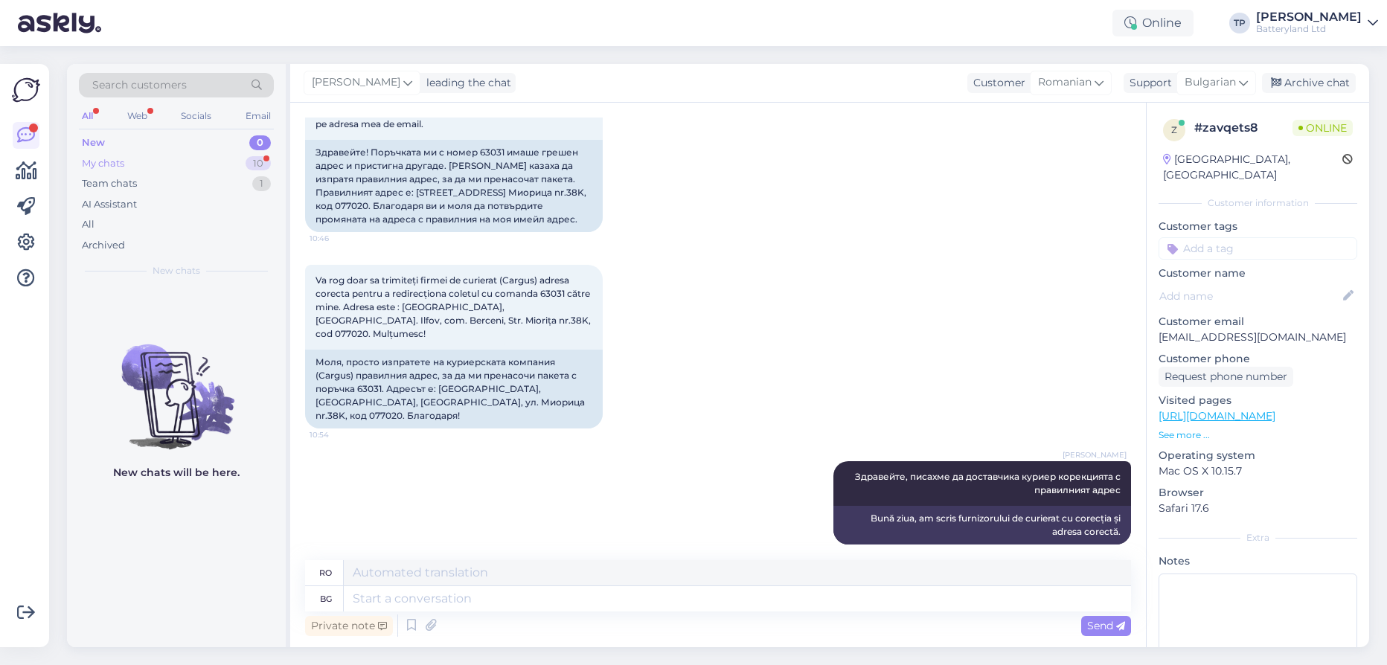
click at [238, 161] on div "My chats 10" at bounding box center [176, 163] width 195 height 21
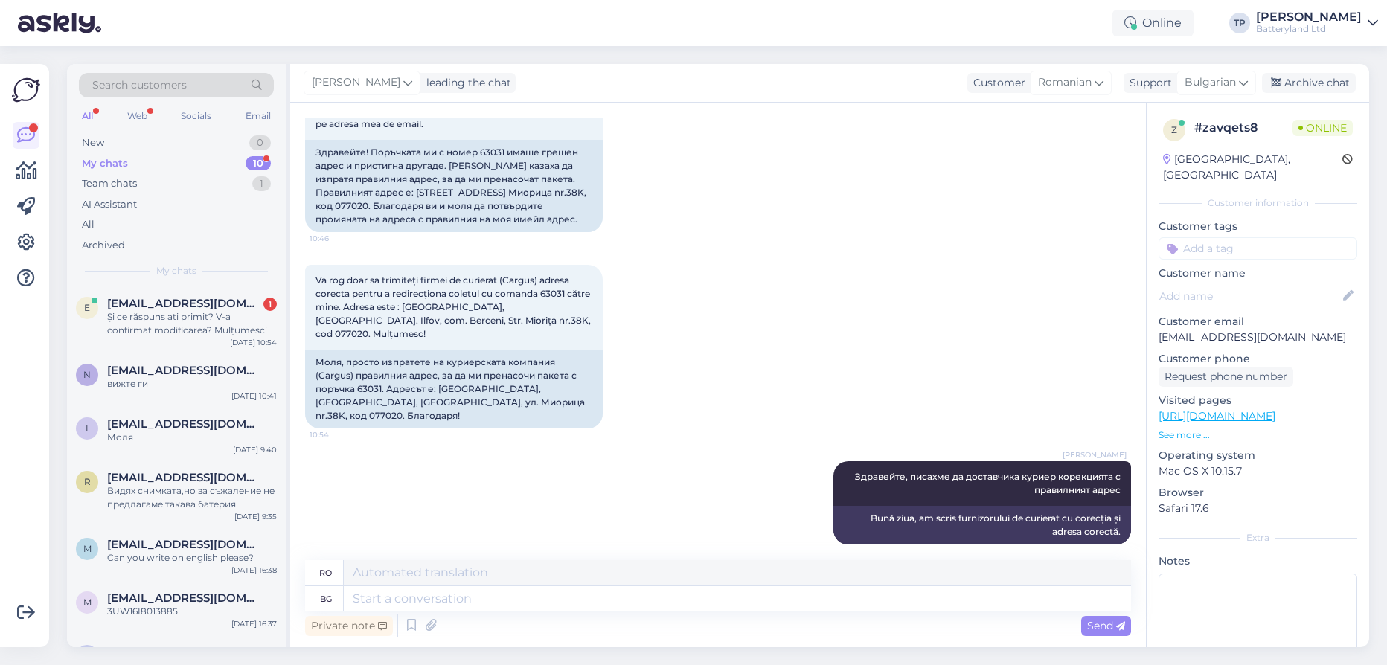
scroll to position [284, 0]
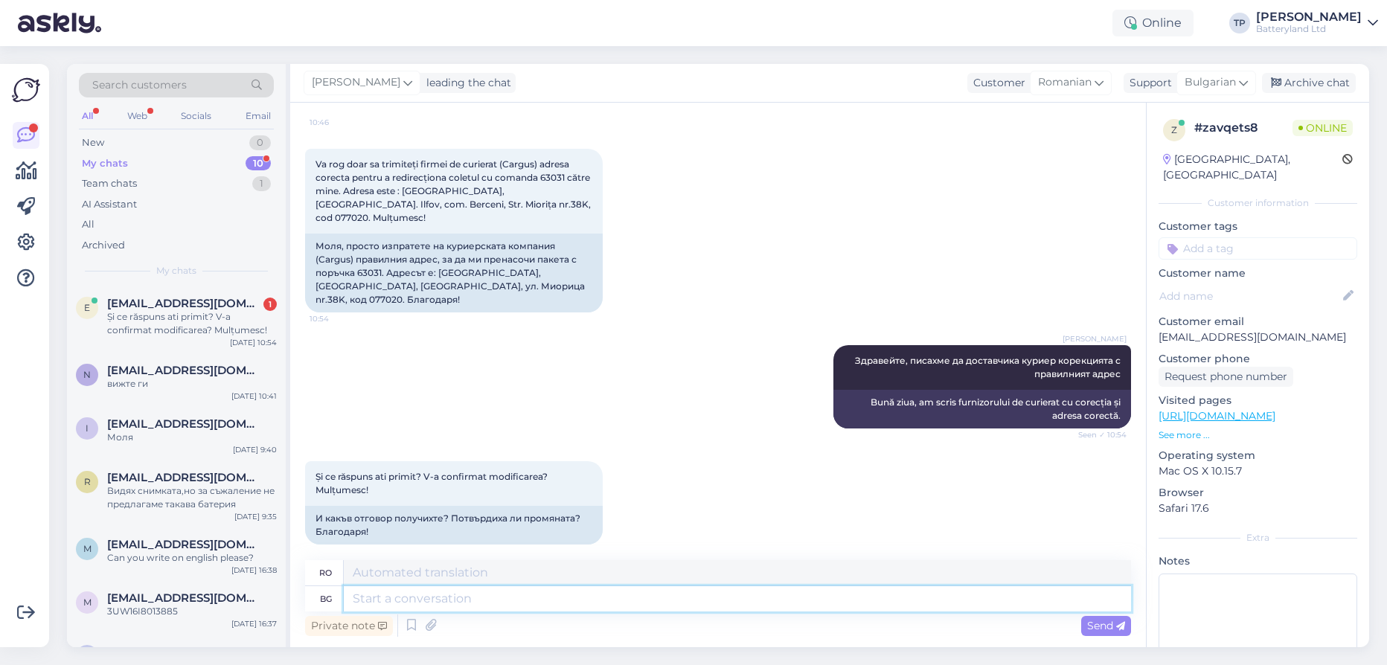
click at [431, 600] on textarea at bounding box center [737, 598] width 787 height 25
type textarea "Те"
type textarea "Ei"
type textarea "Те отговярят"
type textarea "Ei răspund."
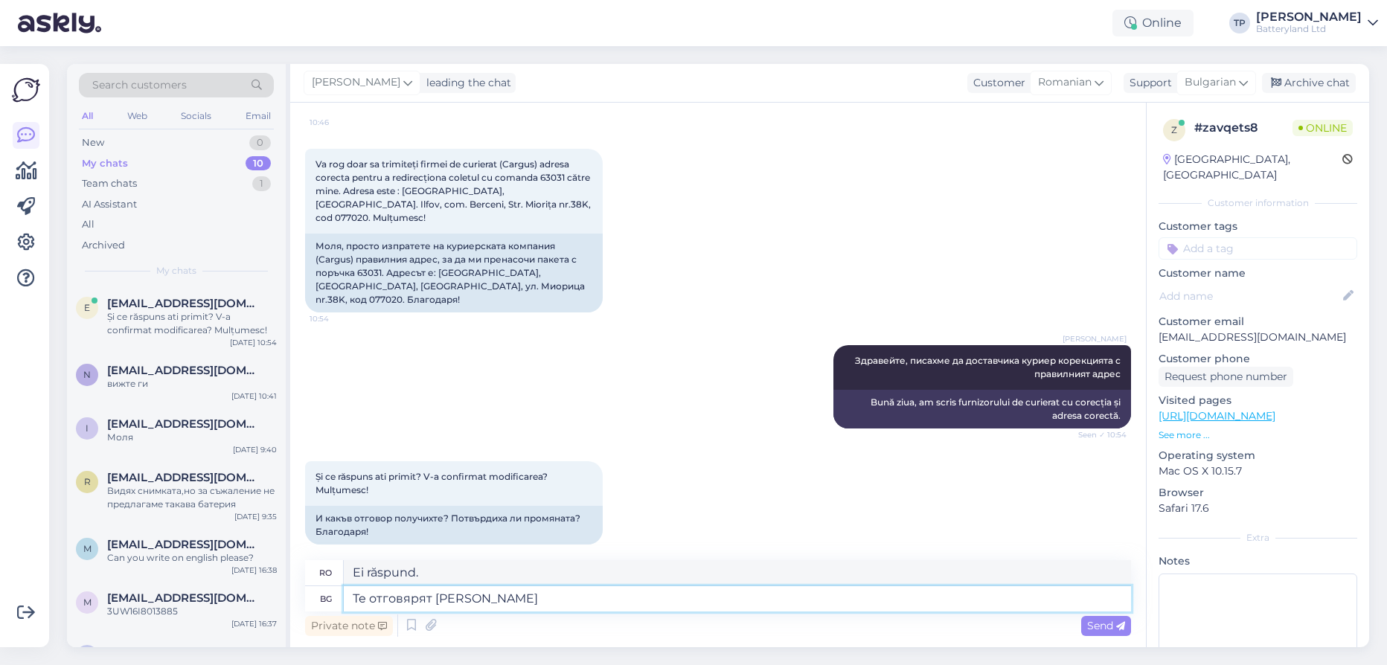
type textarea "Те отговярят [PERSON_NAME]"
type textarea "Ei răspund în"
type textarea "Те отговярят в рамките н"
type textarea "Ei răspund în interior"
type textarea "Те отговярят в рамките н"
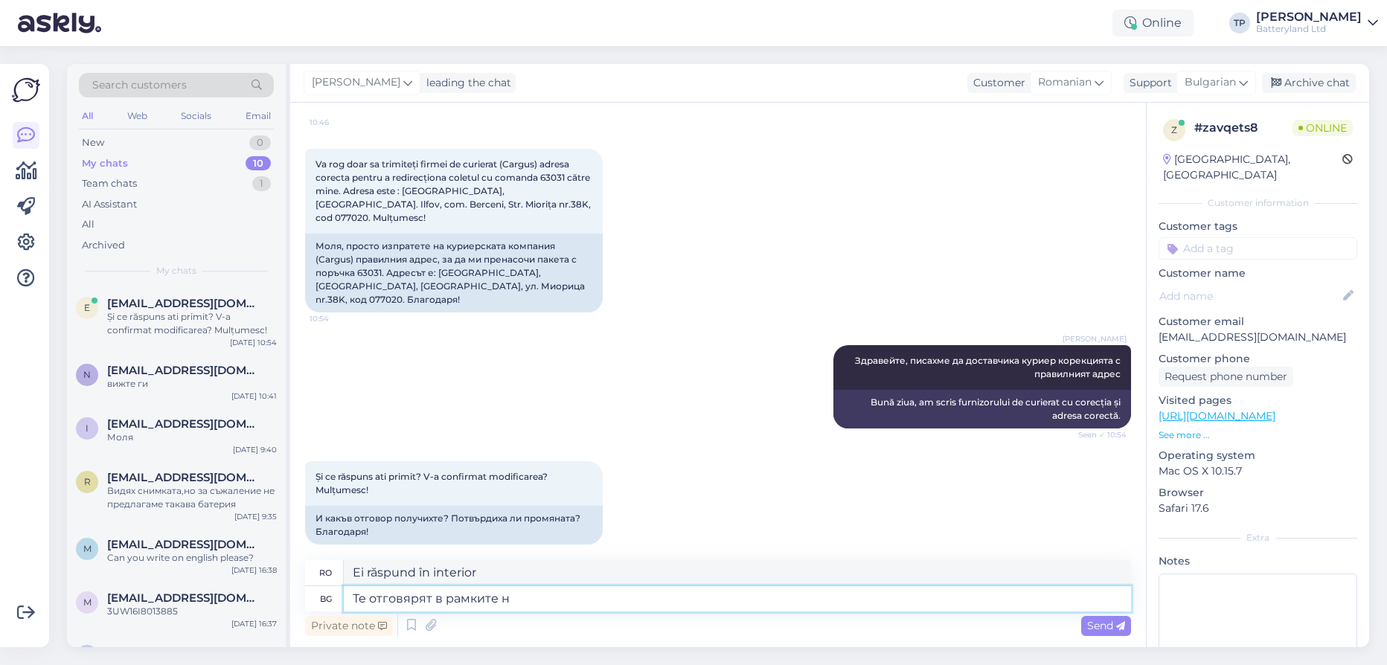
type textarea "Ei răspund în cadrul"
type textarea "Те отговярят в рамките"
type textarea "Ei răspund în interior"
type textarea "Те отговярят в рамките на р"
type textarea "Ei răspund în cadrul"
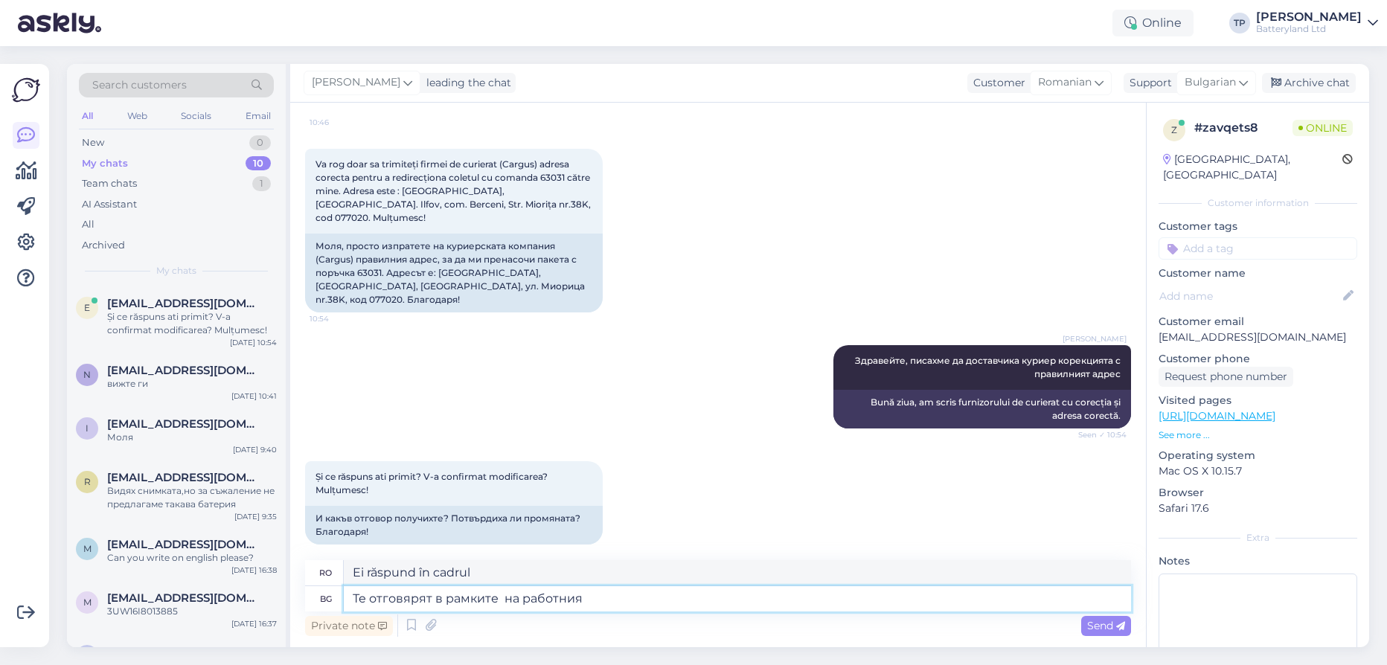
type textarea "Те отговярят в рамките на работния"
type textarea "Ei răspund în timpul orelor de program."
type textarea "Те отговярят в рамките на работния ден"
type textarea "Ei răspund în ziua lucrătoare."
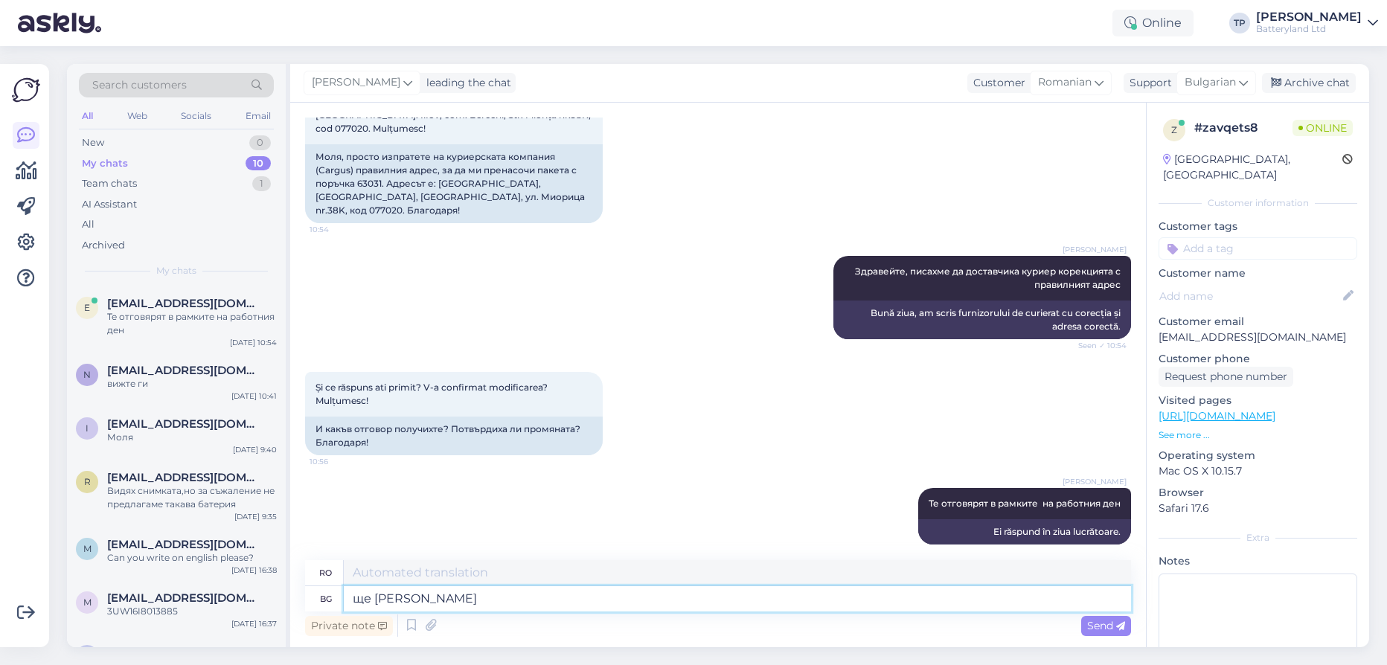
type textarea "ще ви"
type textarea "voinţă"
type textarea "ще ви"
type textarea "Îți voi da"
type textarea "ще ви инф"
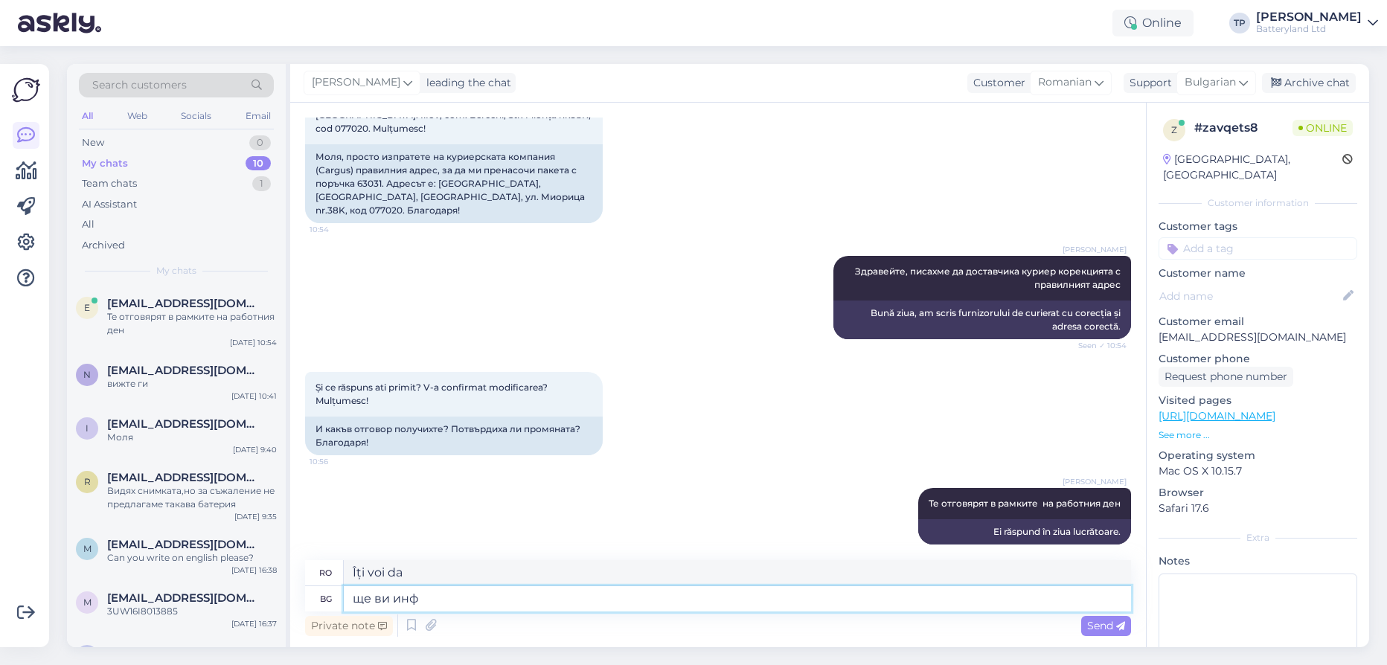
type textarea "Te voi informa."
type textarea "ще ви информирам като и"
type textarea "Vă voi informa pe măsură ce"
type textarea "ще ви информирам като [DEMOGRAPHIC_DATA]"
type textarea "Te voi anunța când îl voi avea."
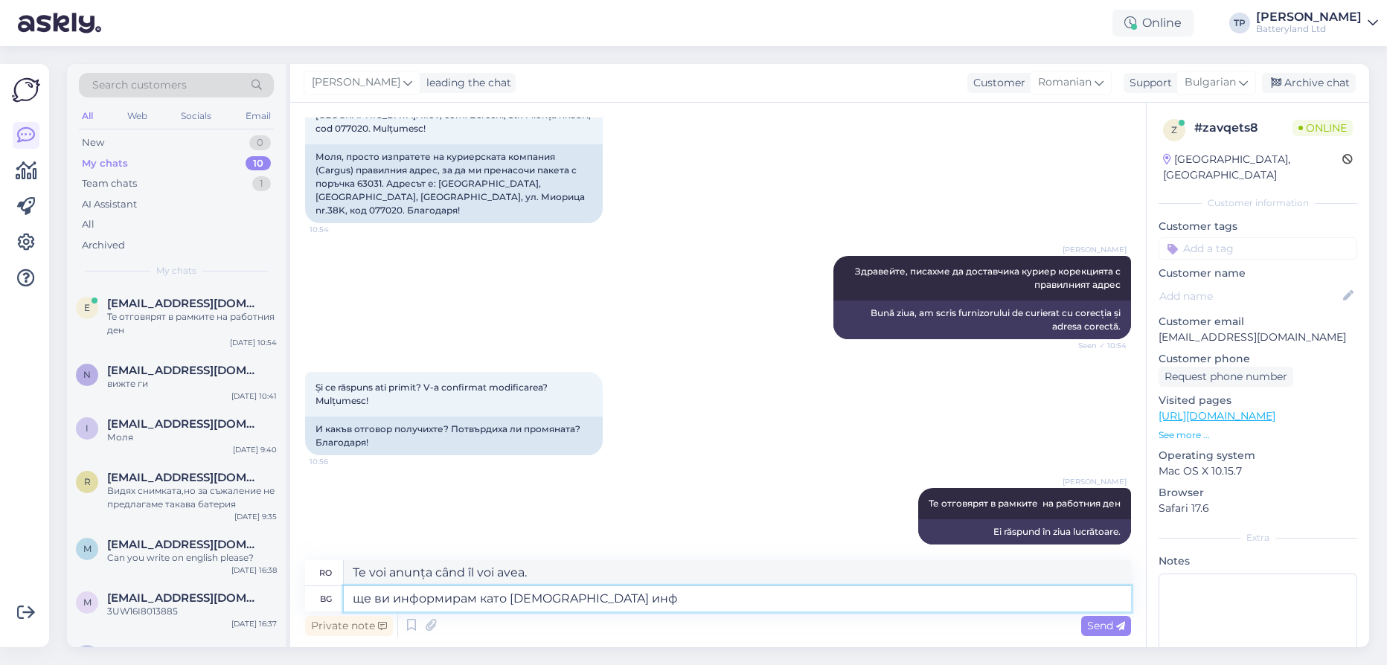
type textarea "ще ви информирам като [DEMOGRAPHIC_DATA] [PERSON_NAME]"
type textarea "Te voi anunța când voi avea informații."
type textarea "ще ви информирам като [DEMOGRAPHIC_DATA] [PERSON_NAME]"
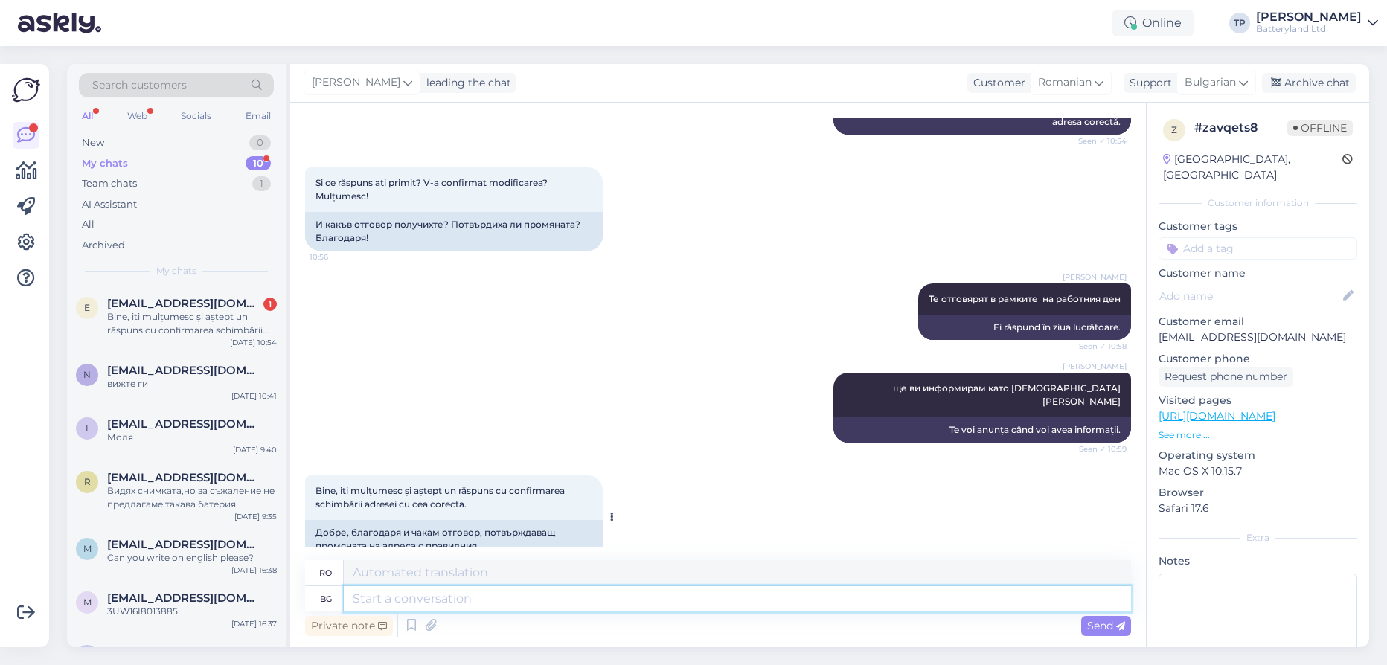
scroll to position [579, 0]
type textarea "к"
type textarea "k"
